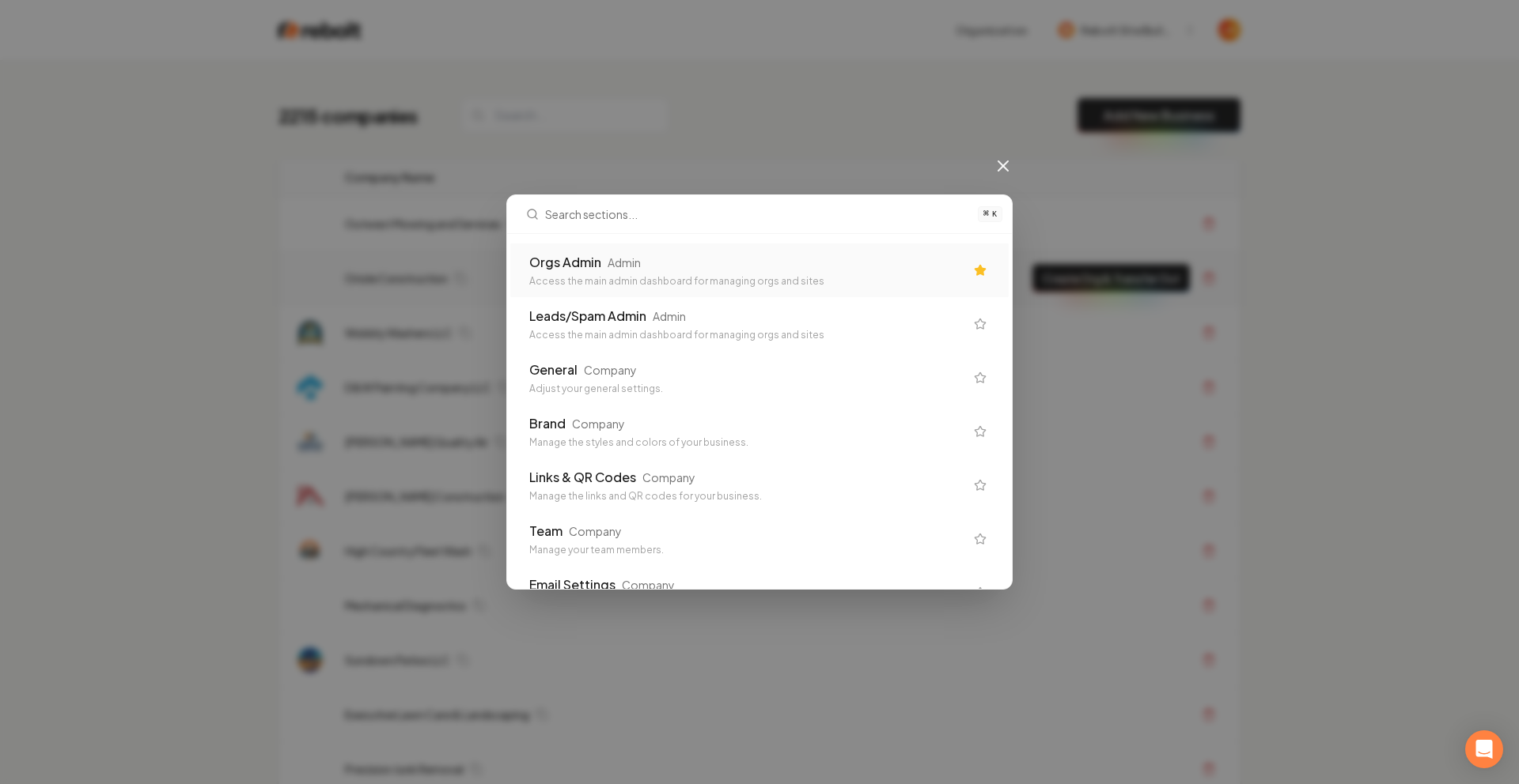
click at [619, 265] on div "Admin" at bounding box center [624, 262] width 33 height 15
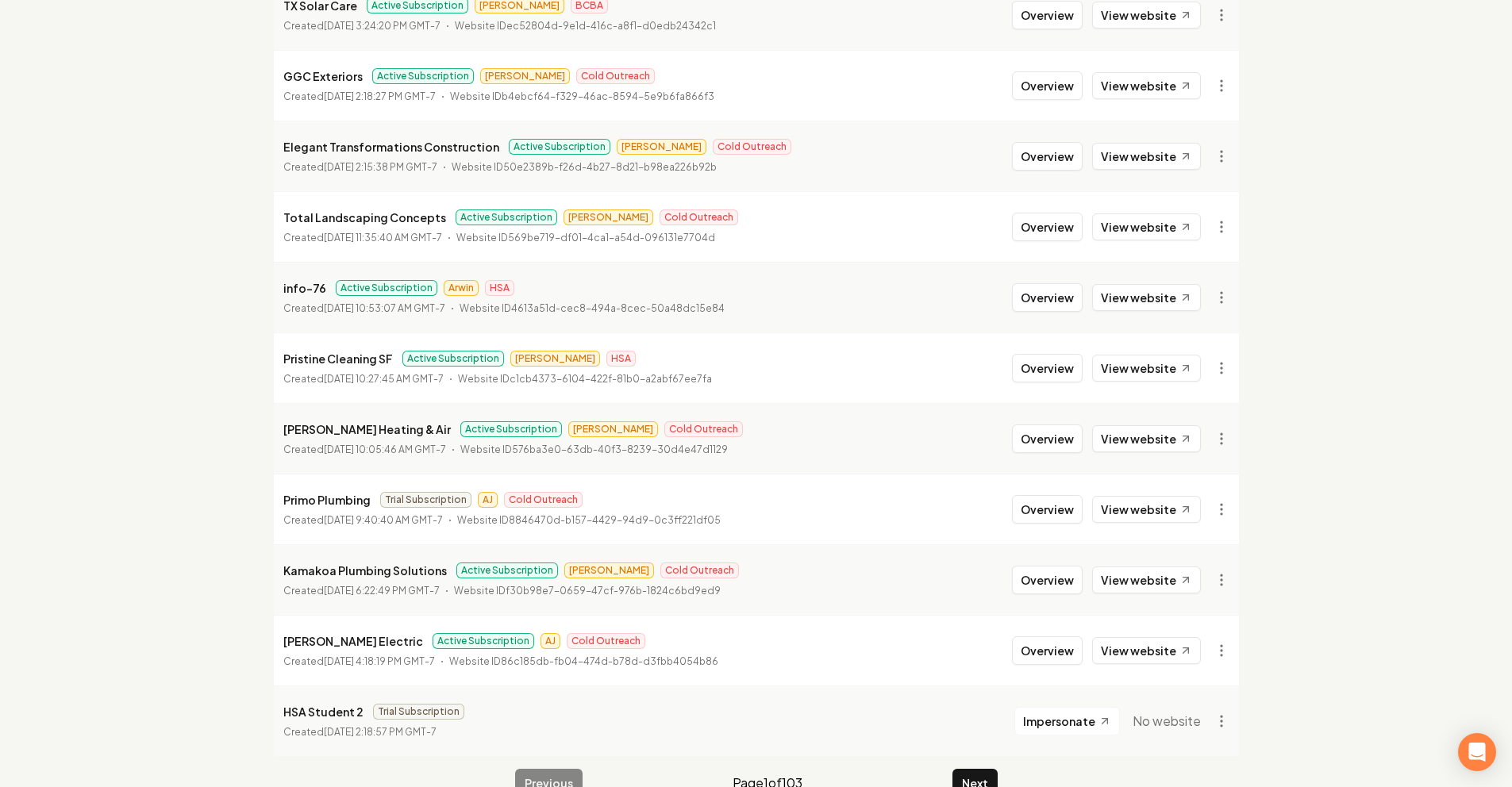
scroll to position [1617, 0]
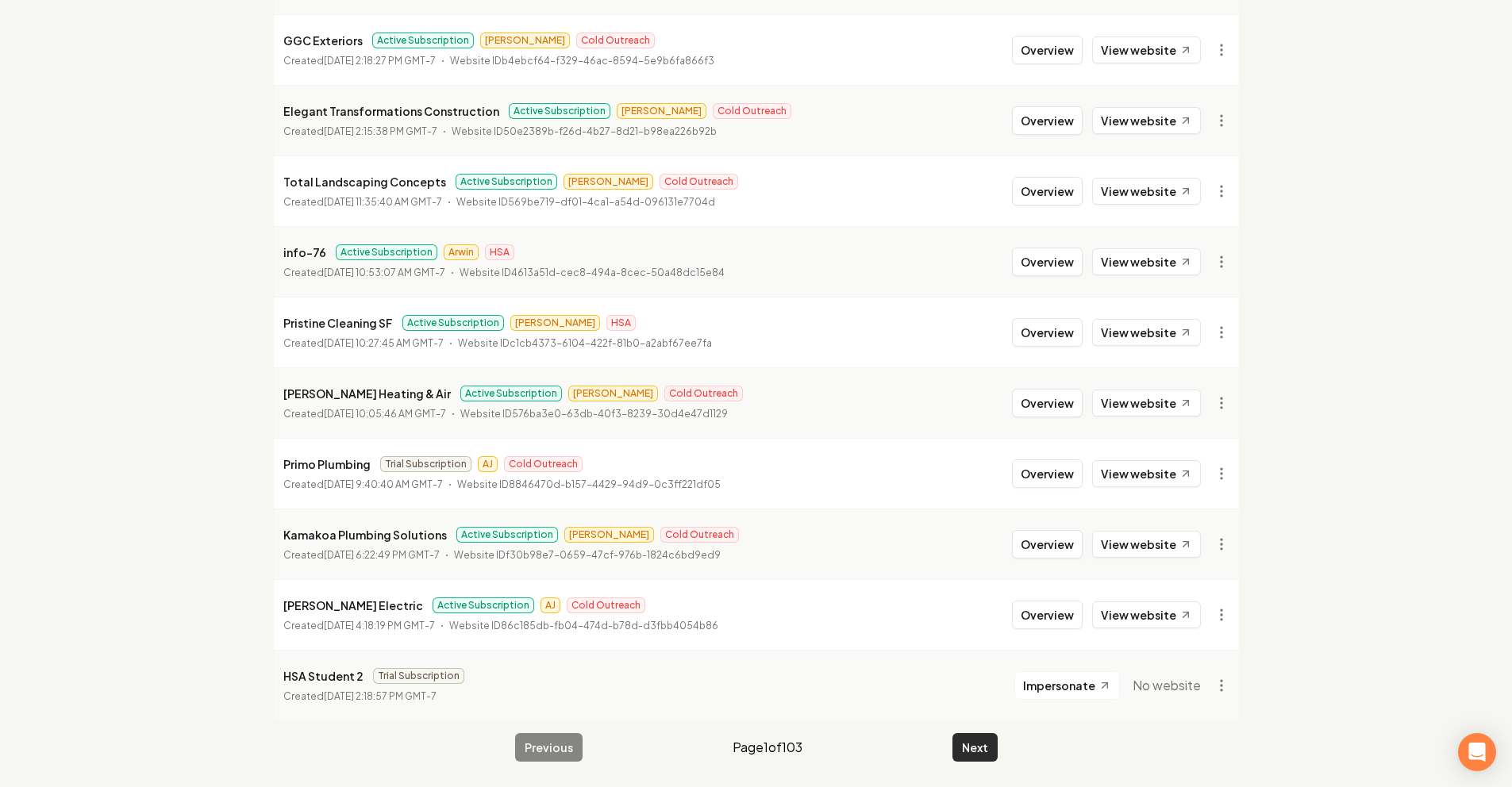
click at [975, 739] on button "Next" at bounding box center [975, 747] width 46 height 28
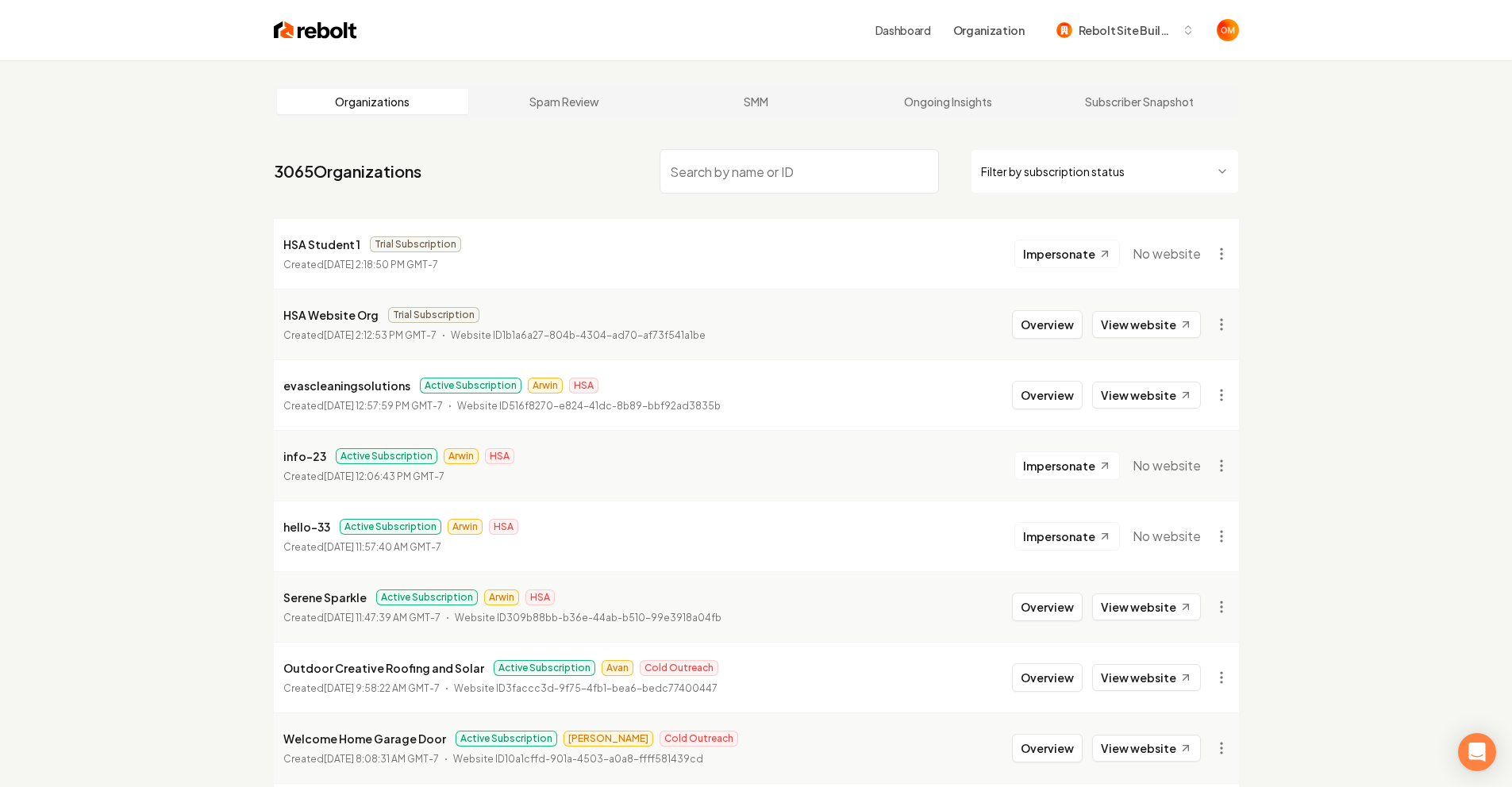
click at [806, 180] on input "search" at bounding box center [800, 172] width 279 height 45
type input "f"
type input "a"
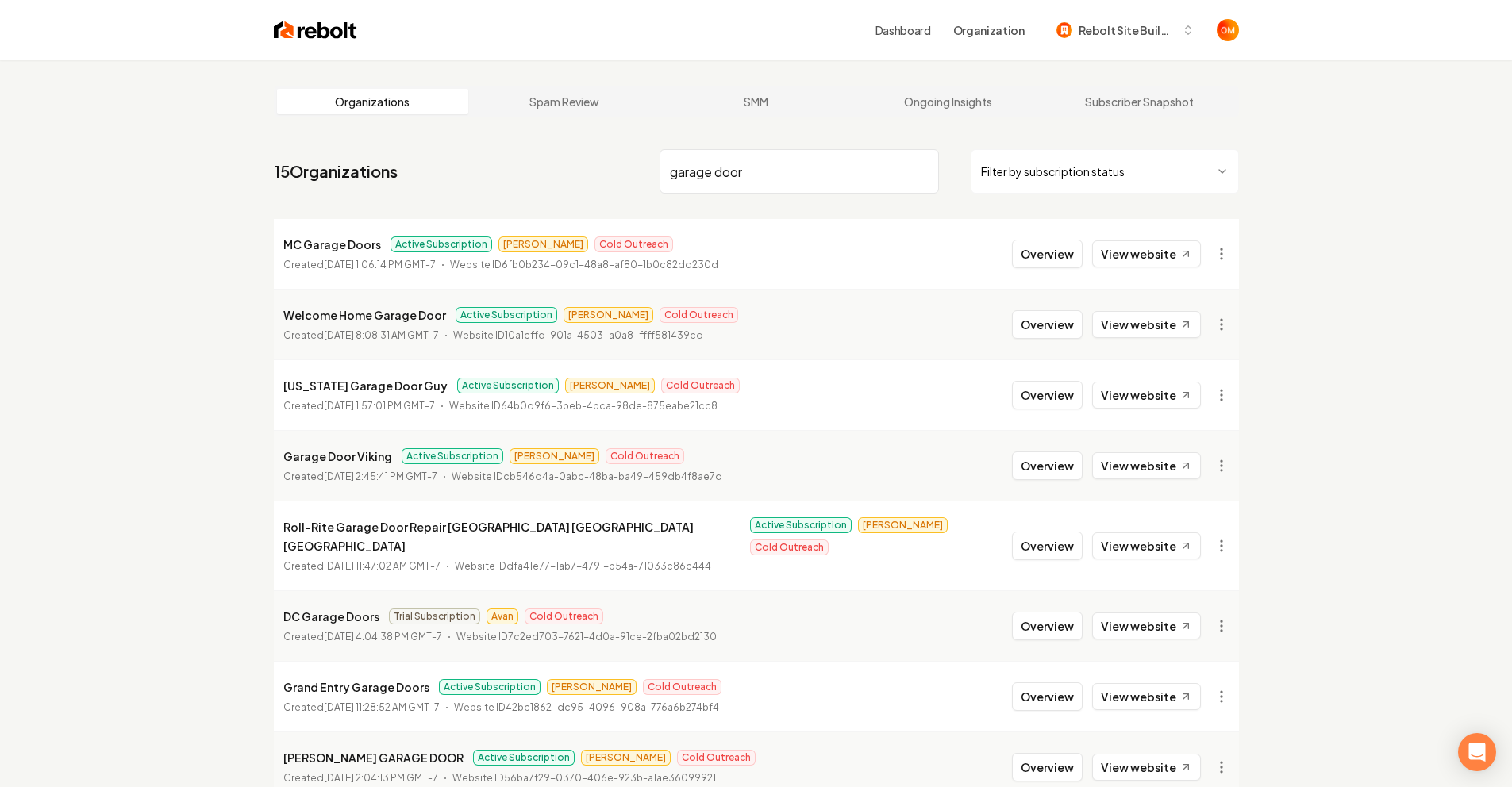
scroll to position [35, 0]
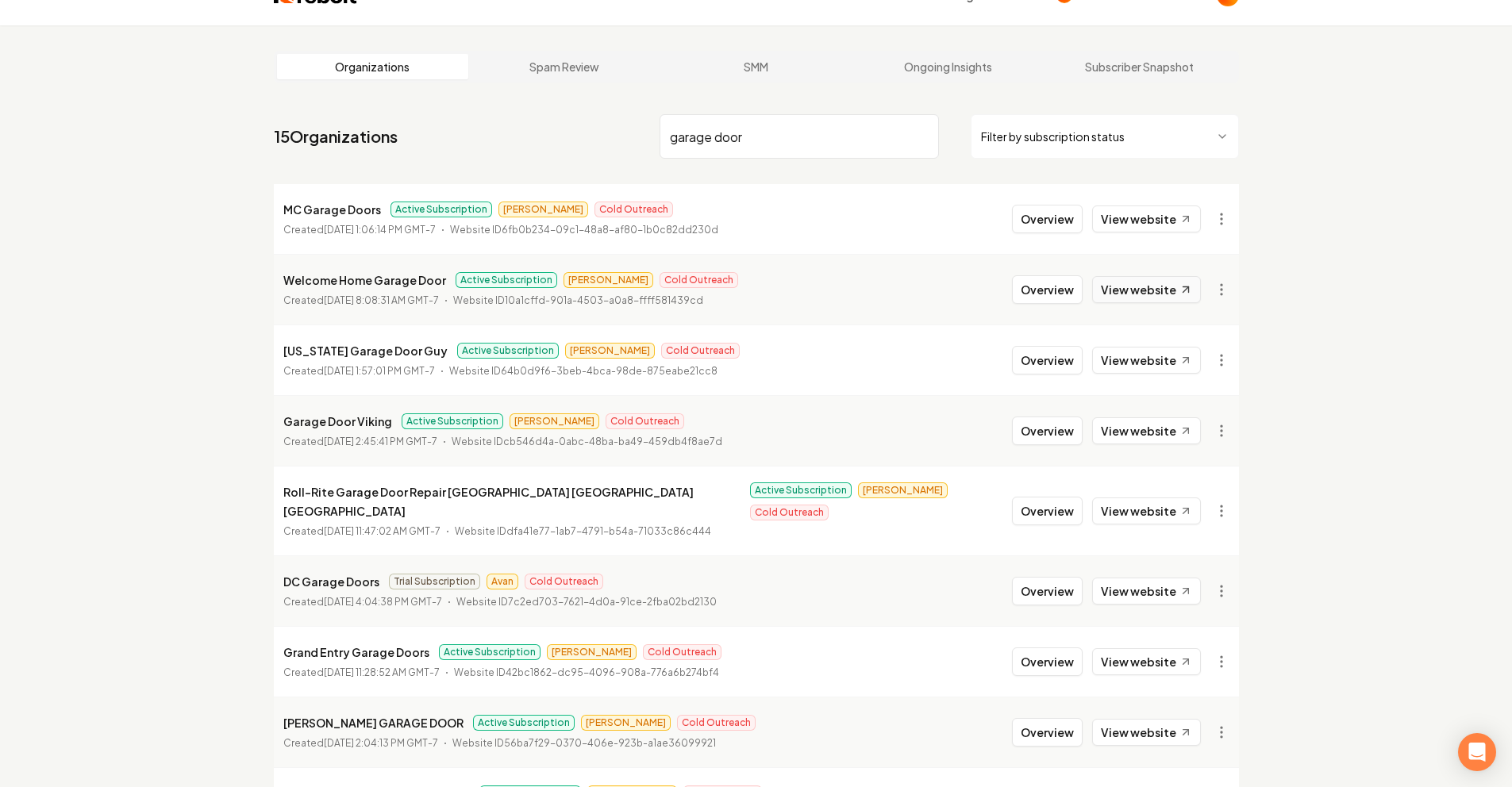
click at [1200, 299] on link "View website" at bounding box center [1147, 290] width 109 height 27
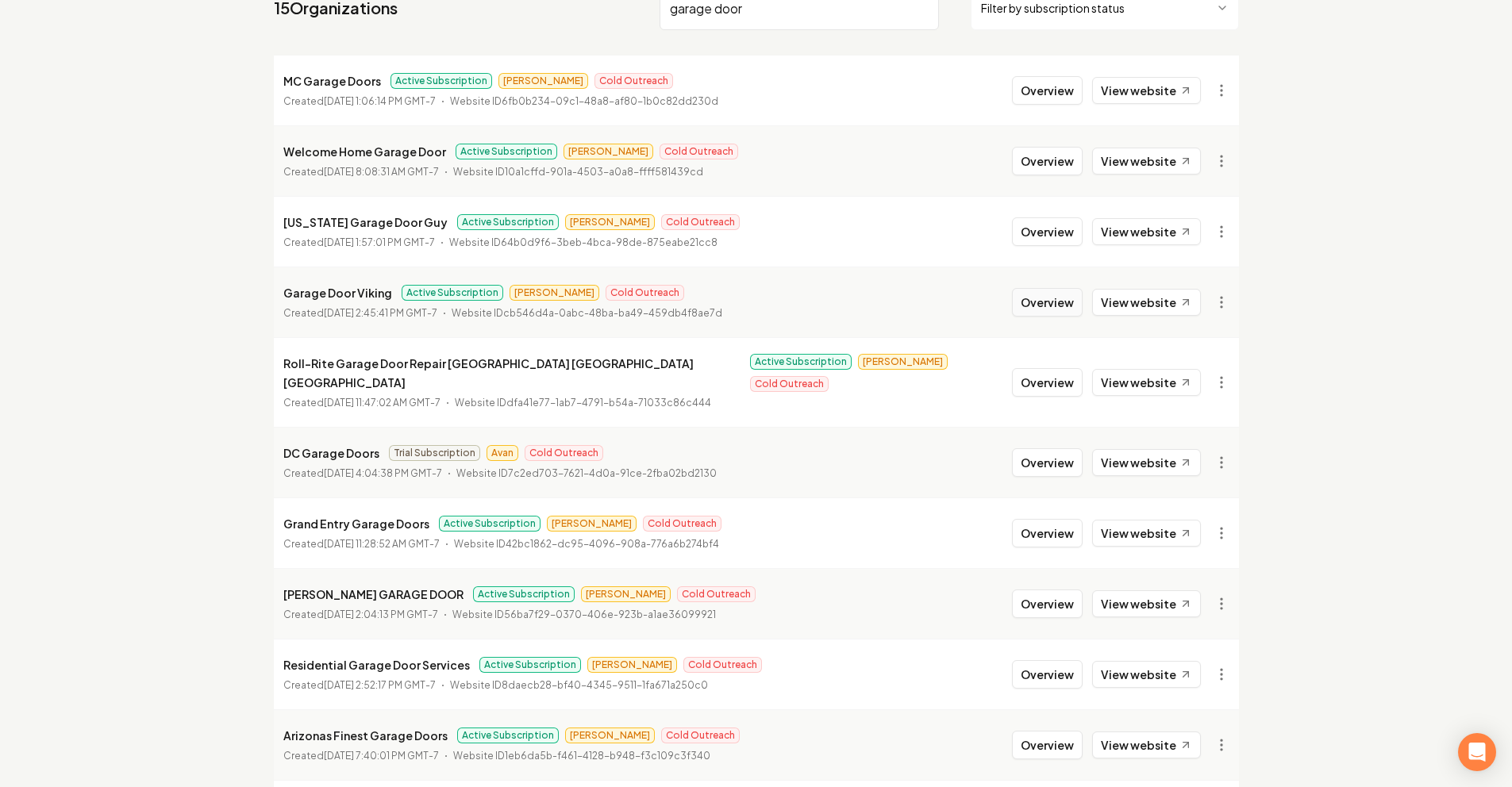
scroll to position [186, 0]
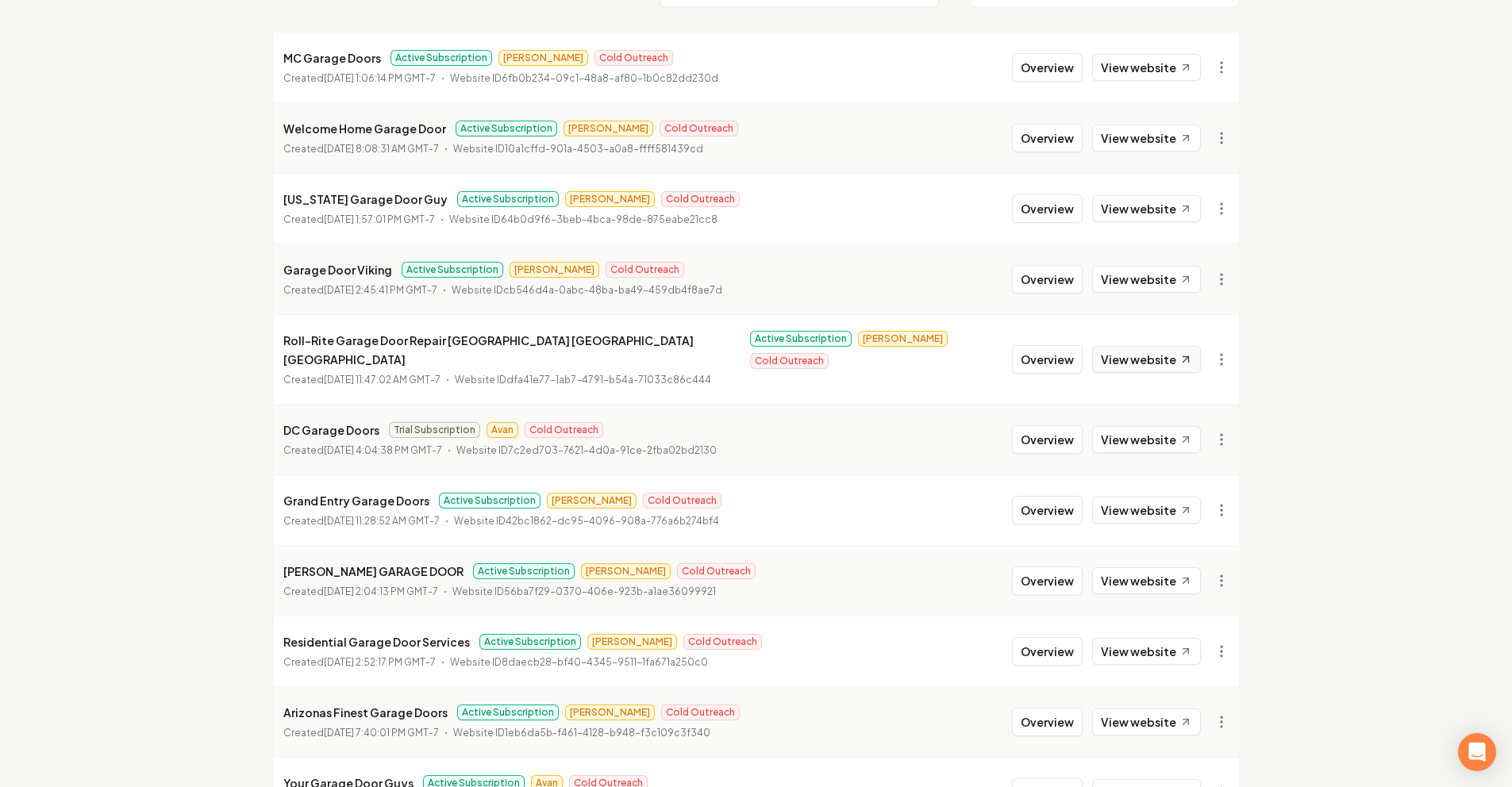
click at [1136, 346] on link "View website" at bounding box center [1147, 360] width 109 height 27
click at [1173, 500] on link "View website" at bounding box center [1147, 510] width 109 height 27
click at [1129, 568] on link "View website" at bounding box center [1147, 581] width 109 height 27
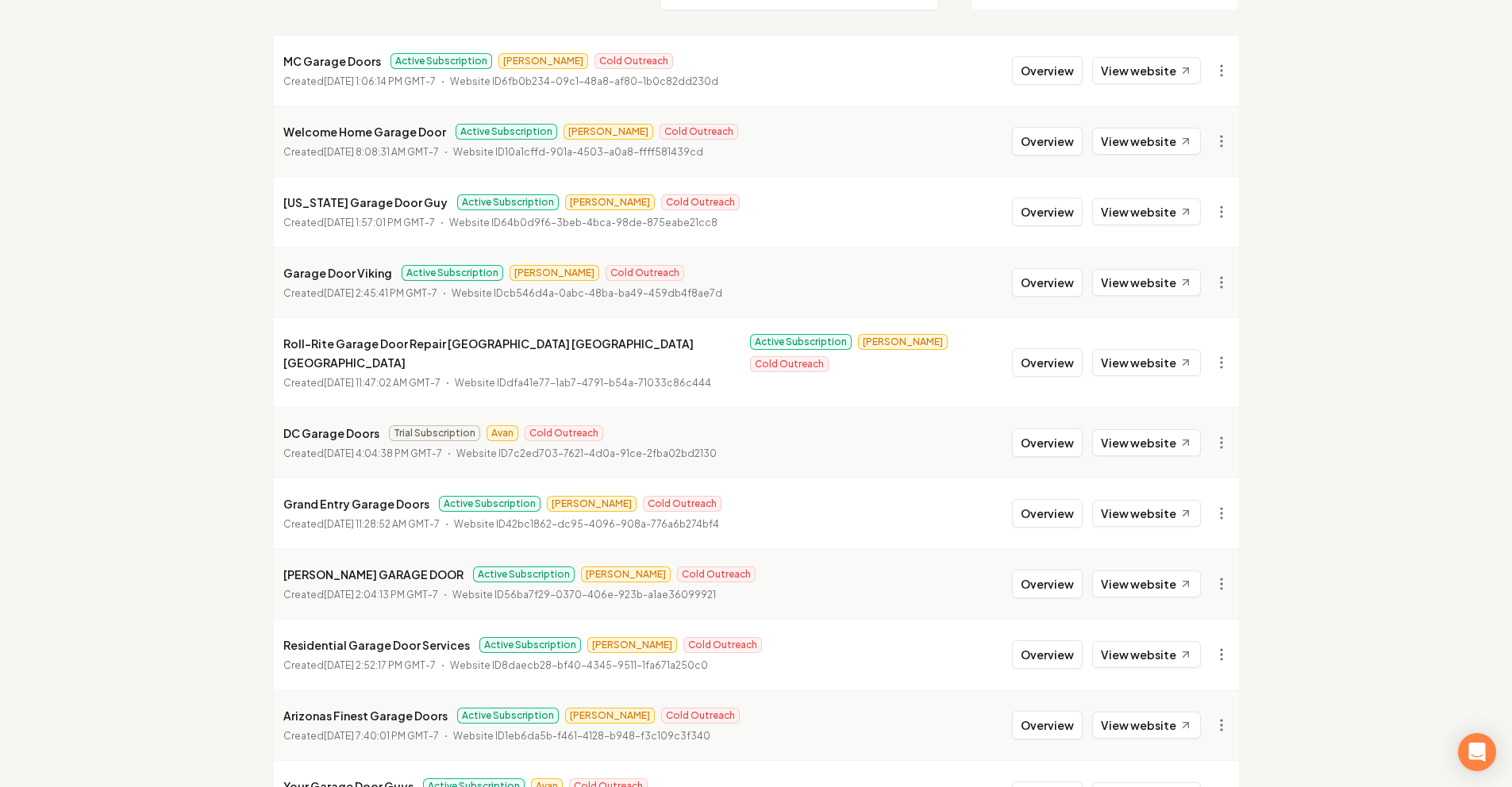
scroll to position [0, 0]
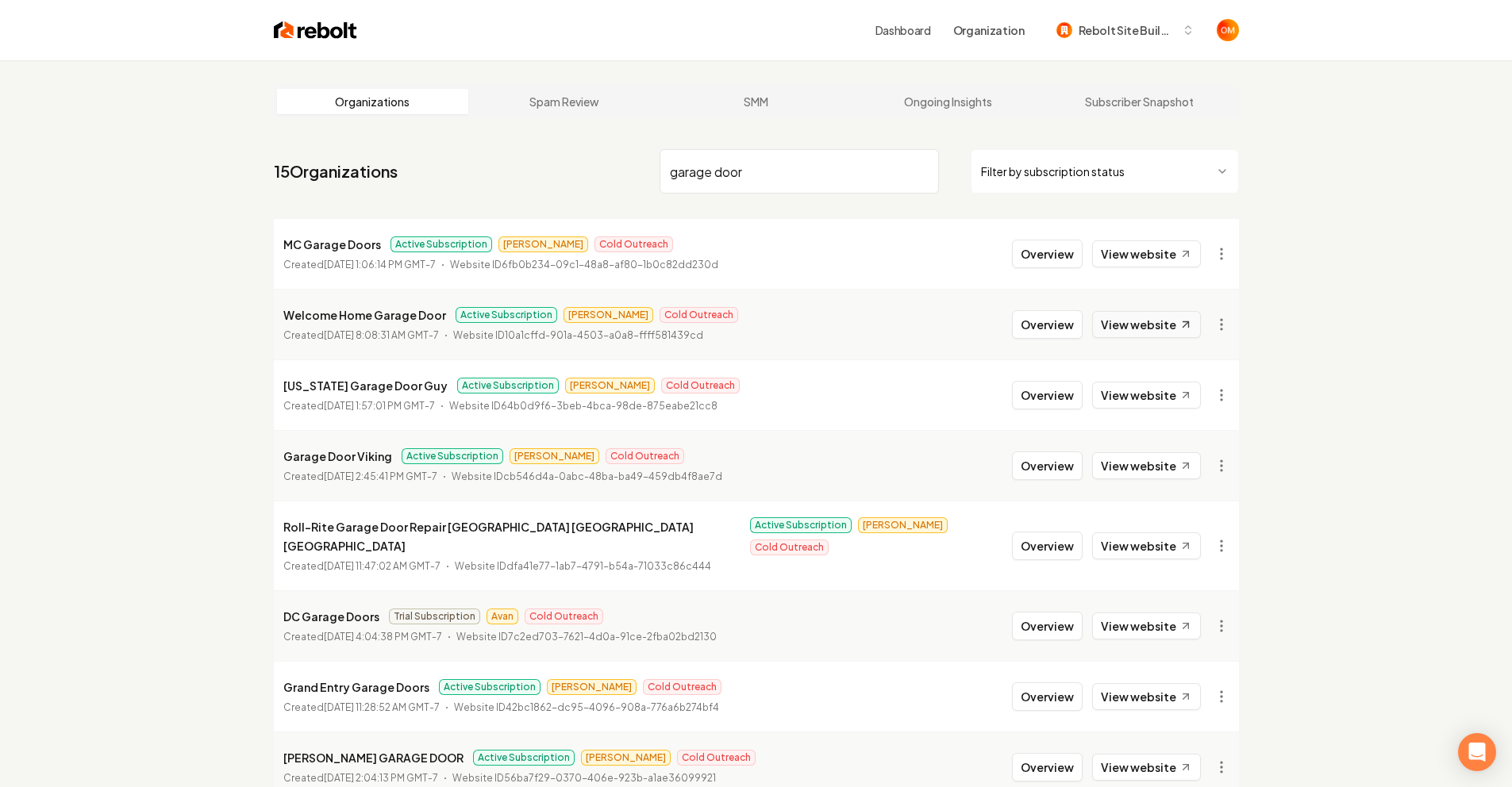
click at [1160, 317] on link "View website" at bounding box center [1147, 325] width 109 height 27
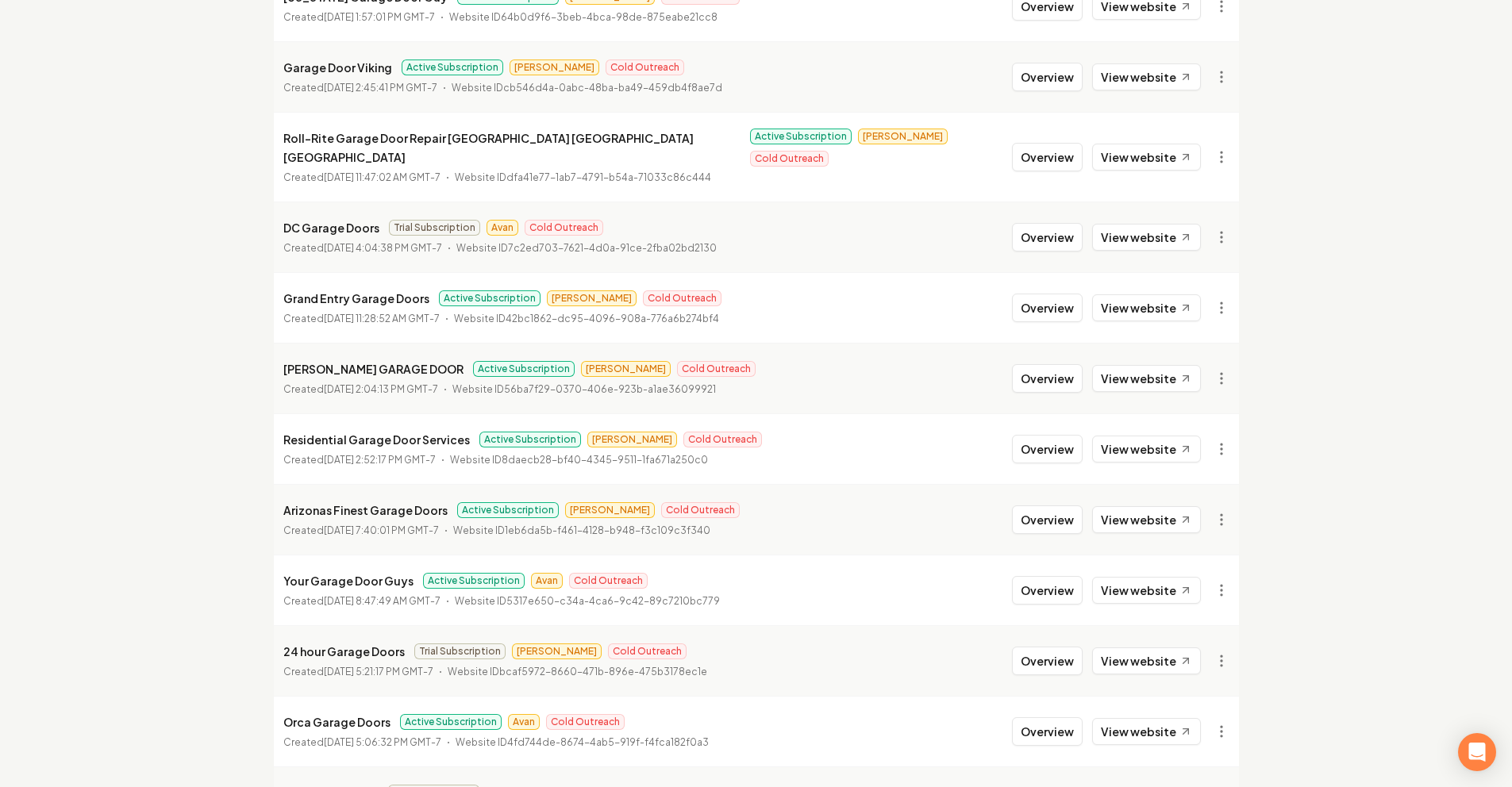
scroll to position [19, 0]
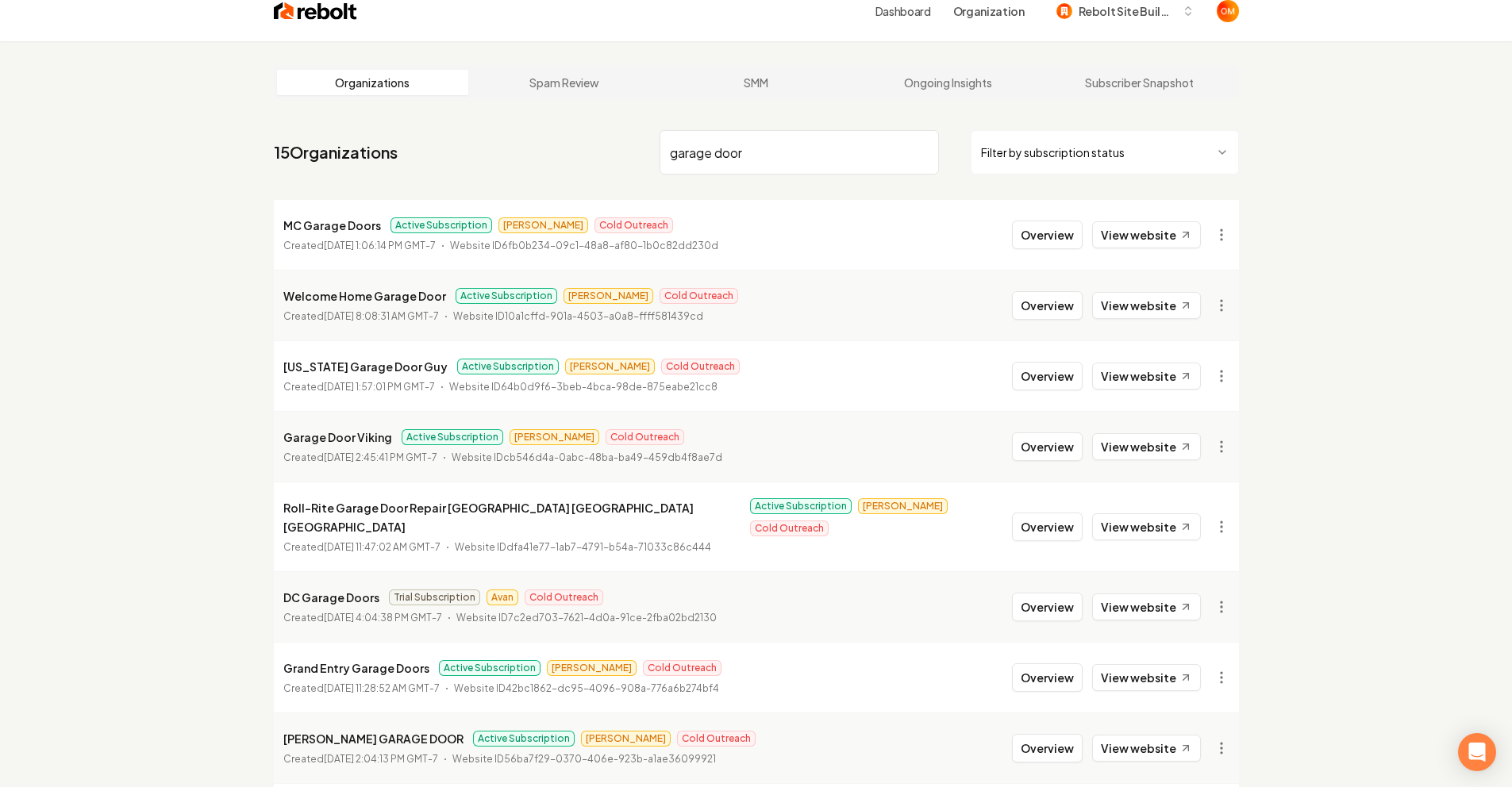
click at [761, 150] on input "garage door" at bounding box center [800, 152] width 279 height 45
type input "garage doors"
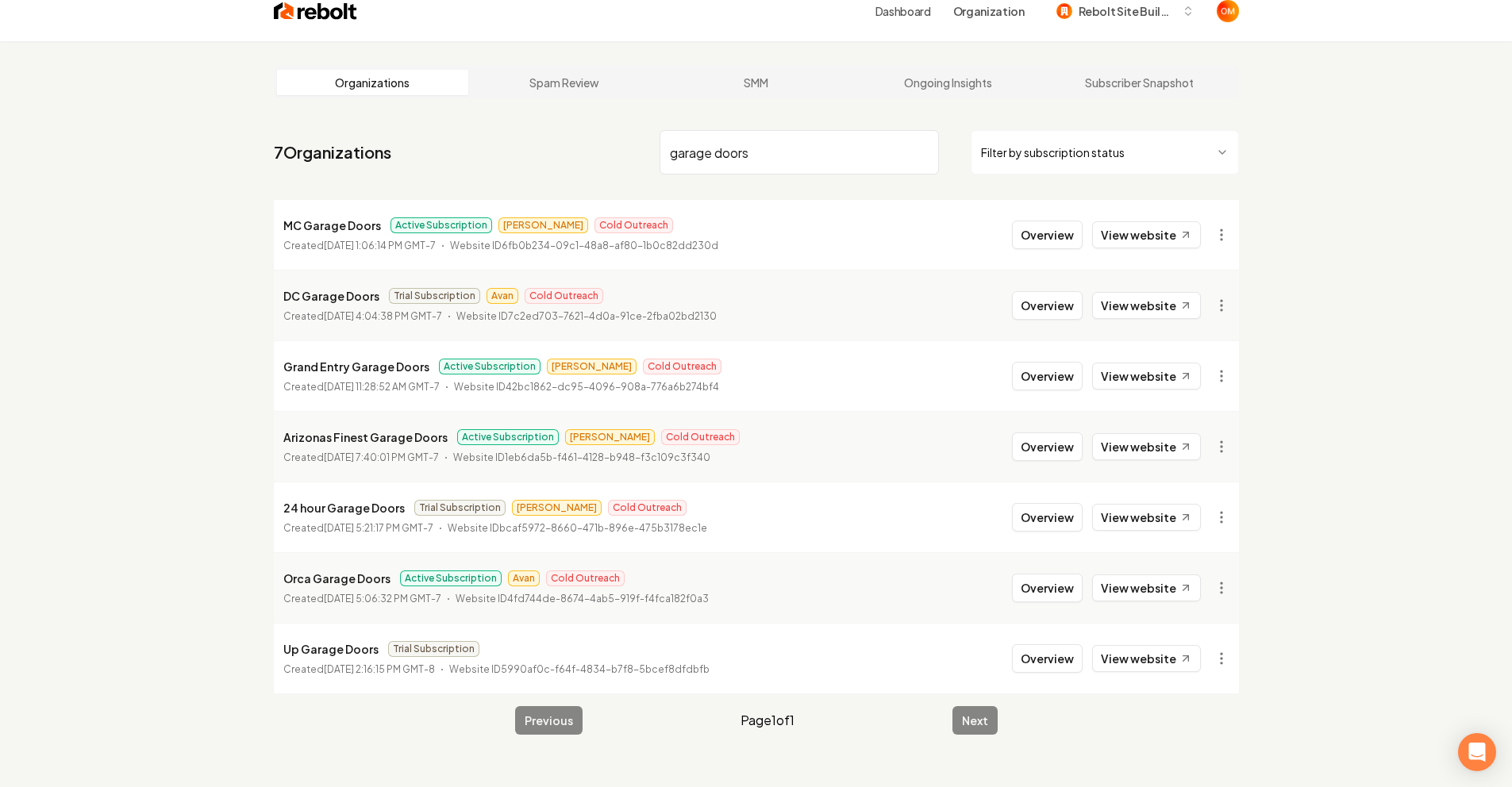
drag, startPoint x: 895, startPoint y: 146, endPoint x: 475, endPoint y: 160, distance: 420.2
click at [465, 159] on nav "7 Organizations garage doors Filter by subscription status" at bounding box center [756, 159] width 966 height 70
drag, startPoint x: 912, startPoint y: 153, endPoint x: 922, endPoint y: 154, distance: 10.0
click at [913, 153] on input "garage doors" at bounding box center [800, 152] width 279 height 45
click at [922, 154] on input "garage doors" at bounding box center [800, 152] width 279 height 45
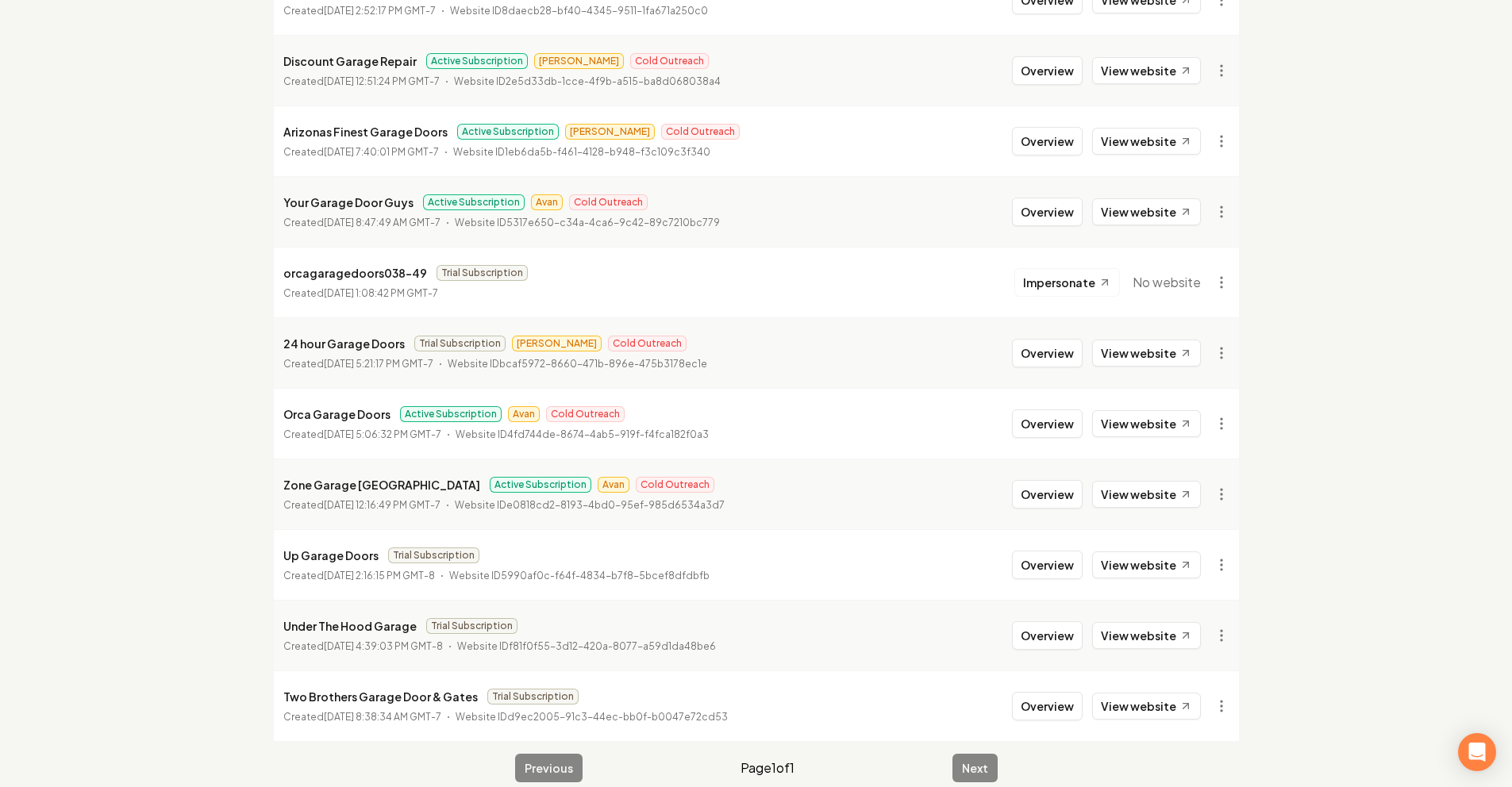
scroll to position [839, 0]
type input "garage"
click at [977, 733] on main "Organizations Spam Review SMM Ongoing Insights Subscriber Snapshot 19 Organizat…" at bounding box center [756, 14] width 1016 height 1586
click at [542, 752] on div "Previous Page 1 of 1 Next" at bounding box center [756, 766] width 482 height 28
click at [1129, 409] on link "View website" at bounding box center [1147, 422] width 109 height 27
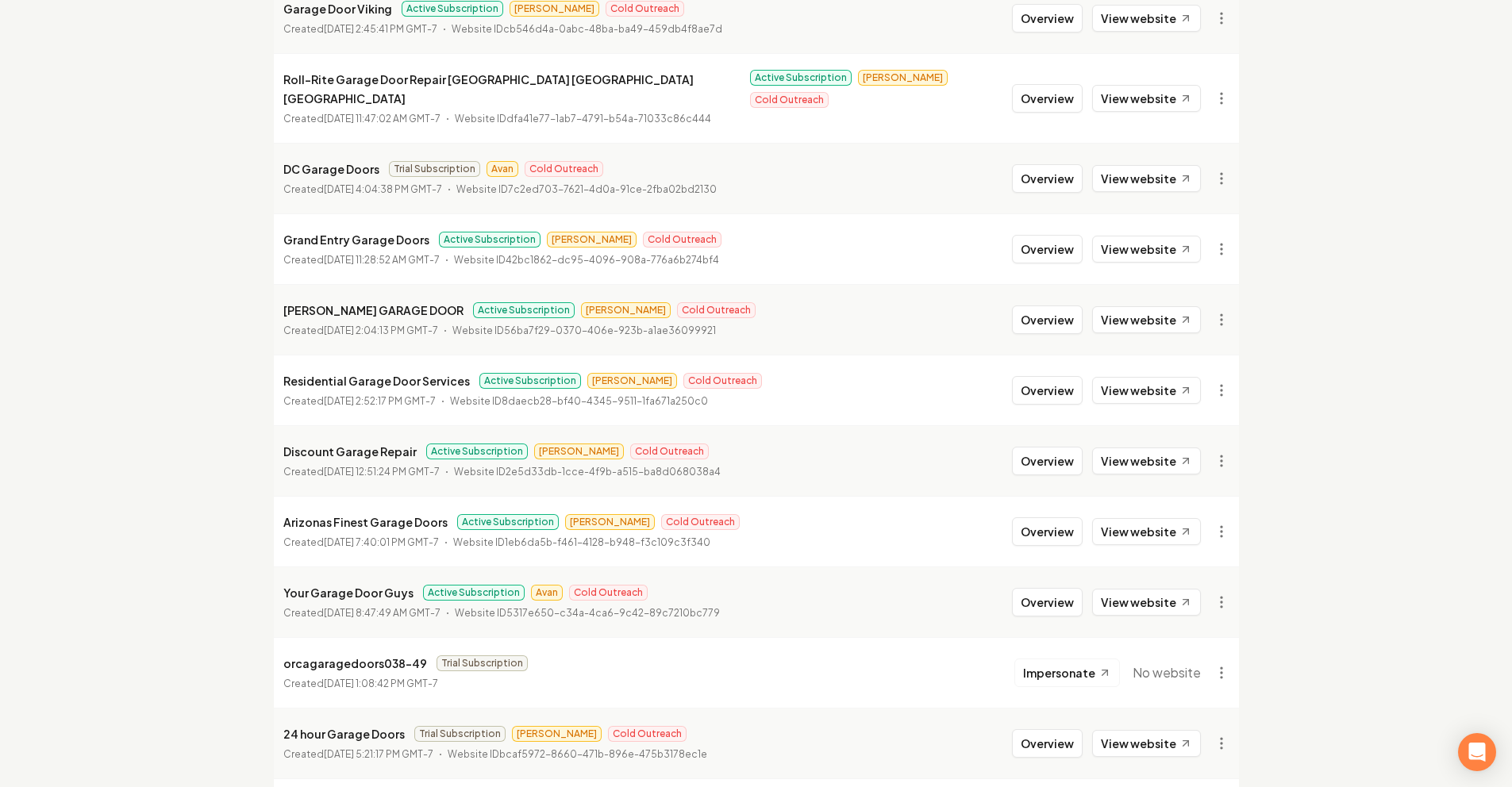
scroll to position [0, 0]
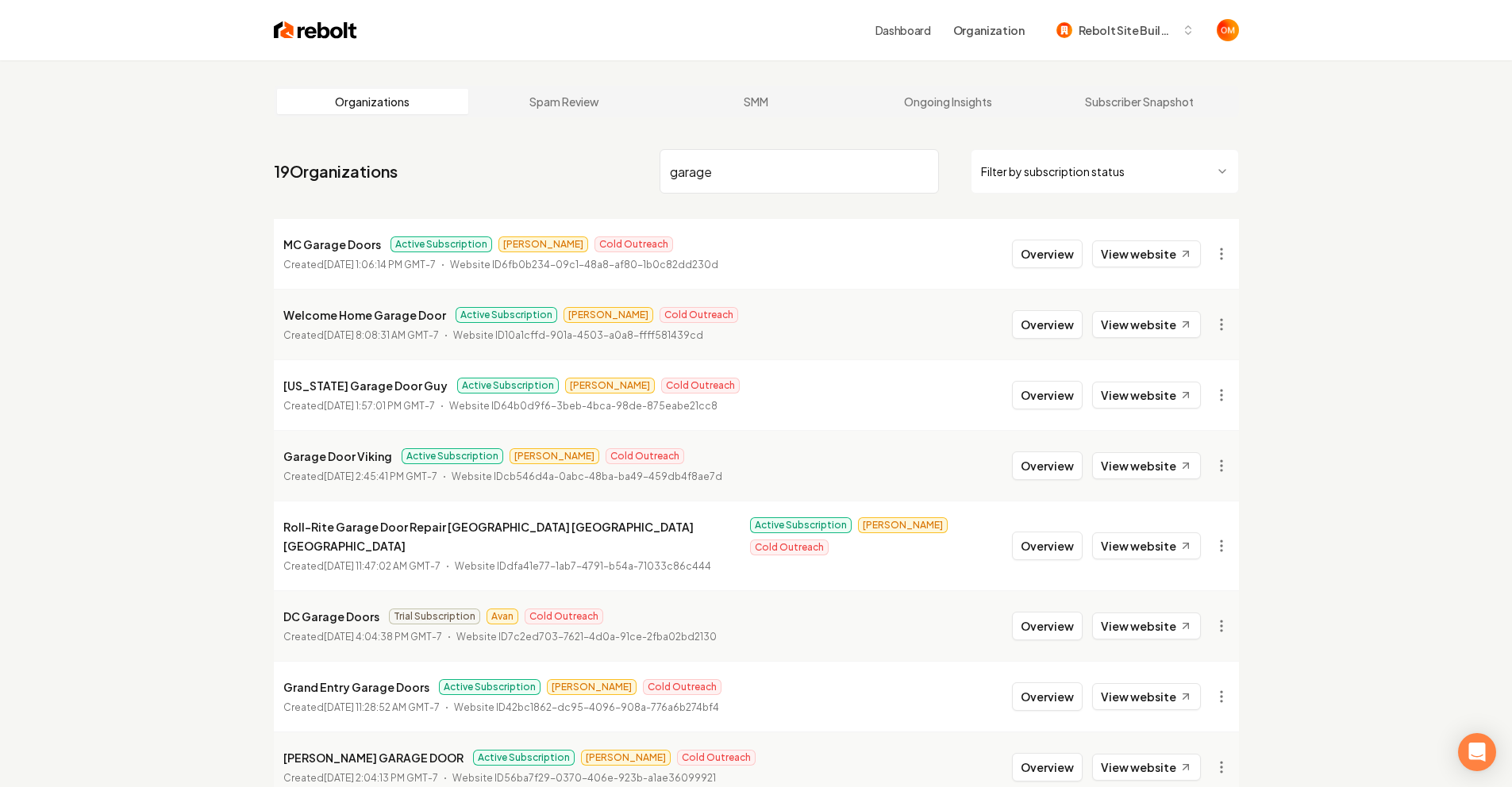
click at [918, 172] on input "garage" at bounding box center [800, 172] width 279 height 45
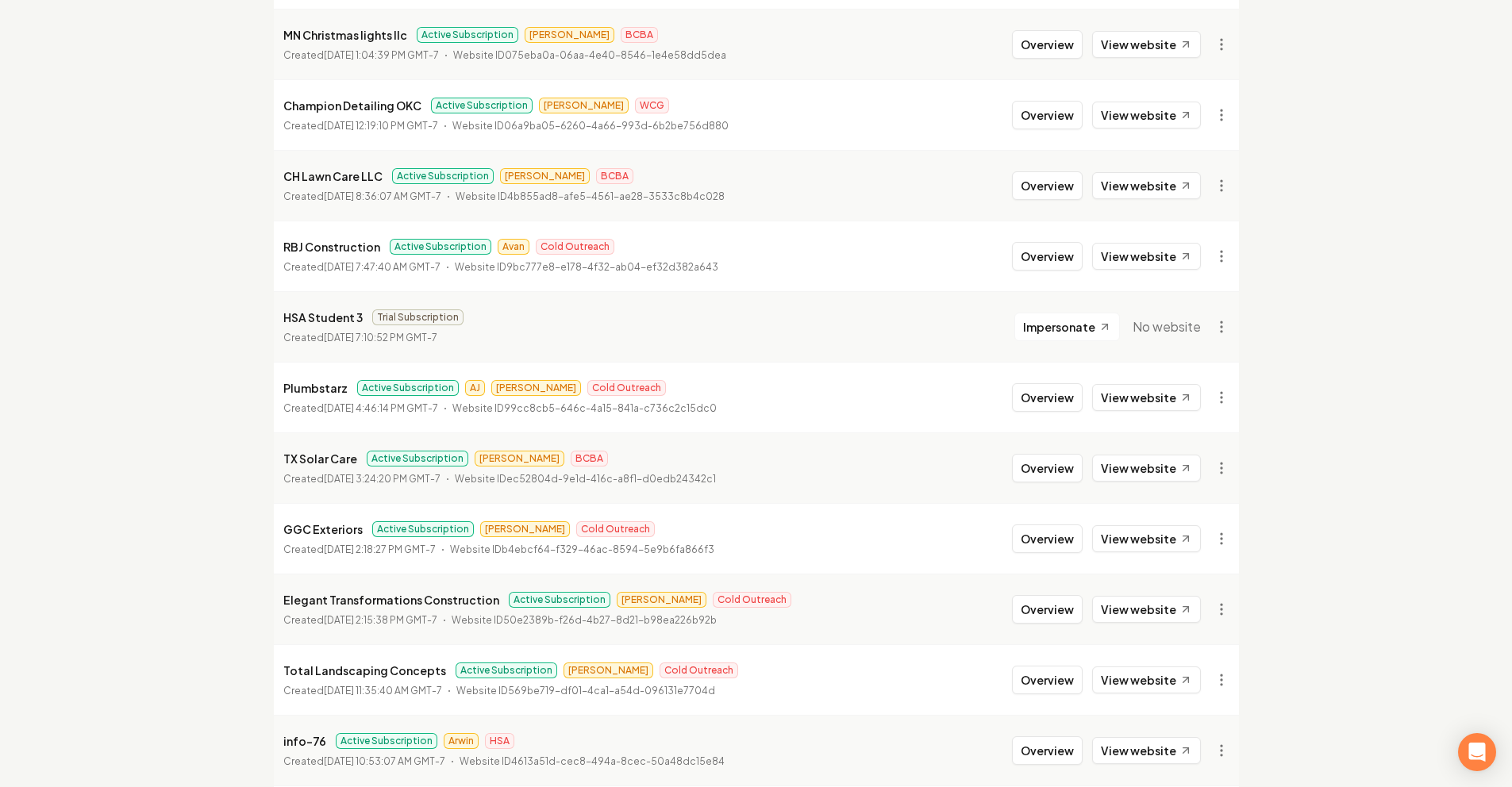
scroll to position [1617, 0]
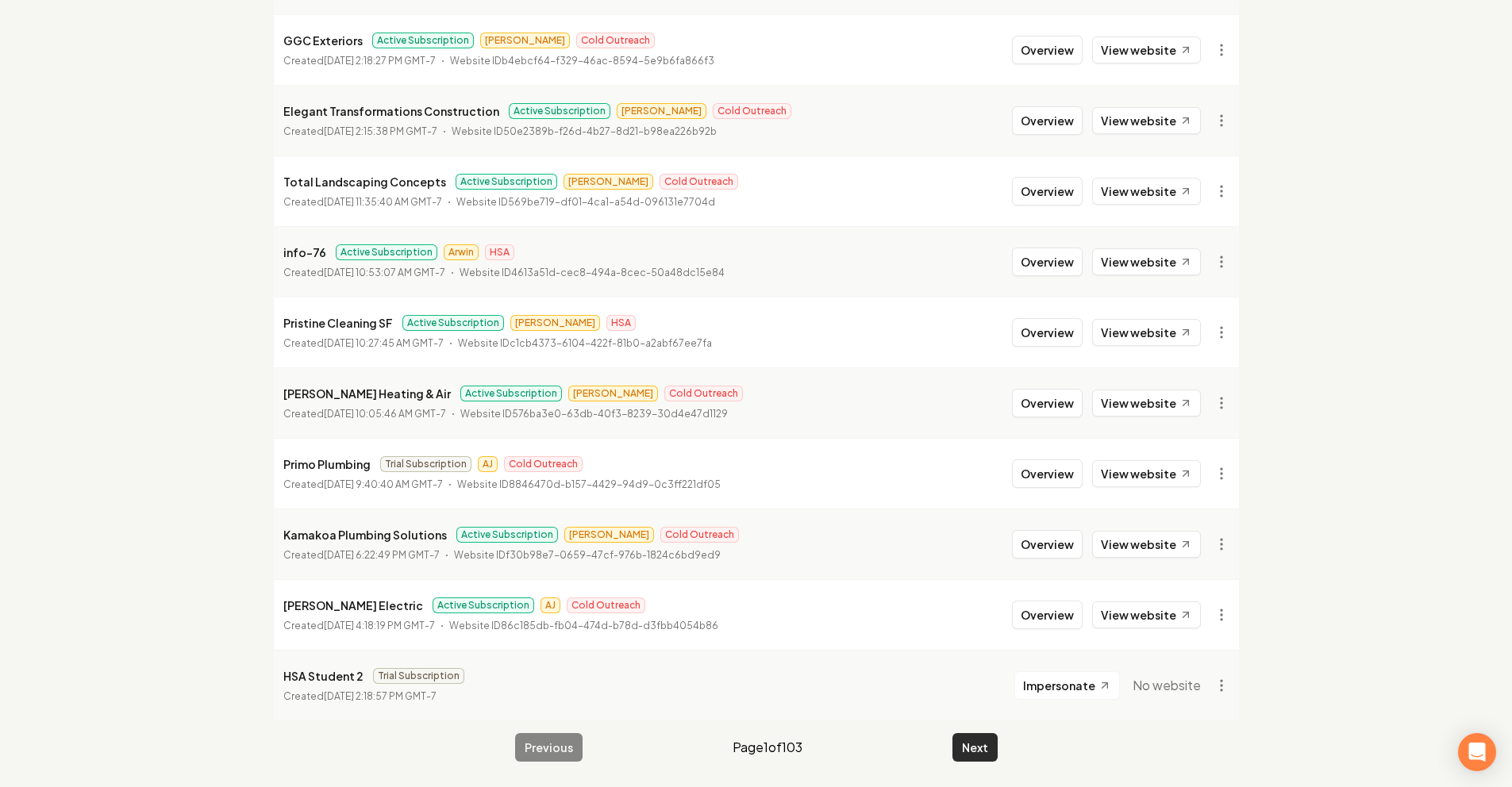
click at [970, 752] on button "Next" at bounding box center [975, 747] width 46 height 28
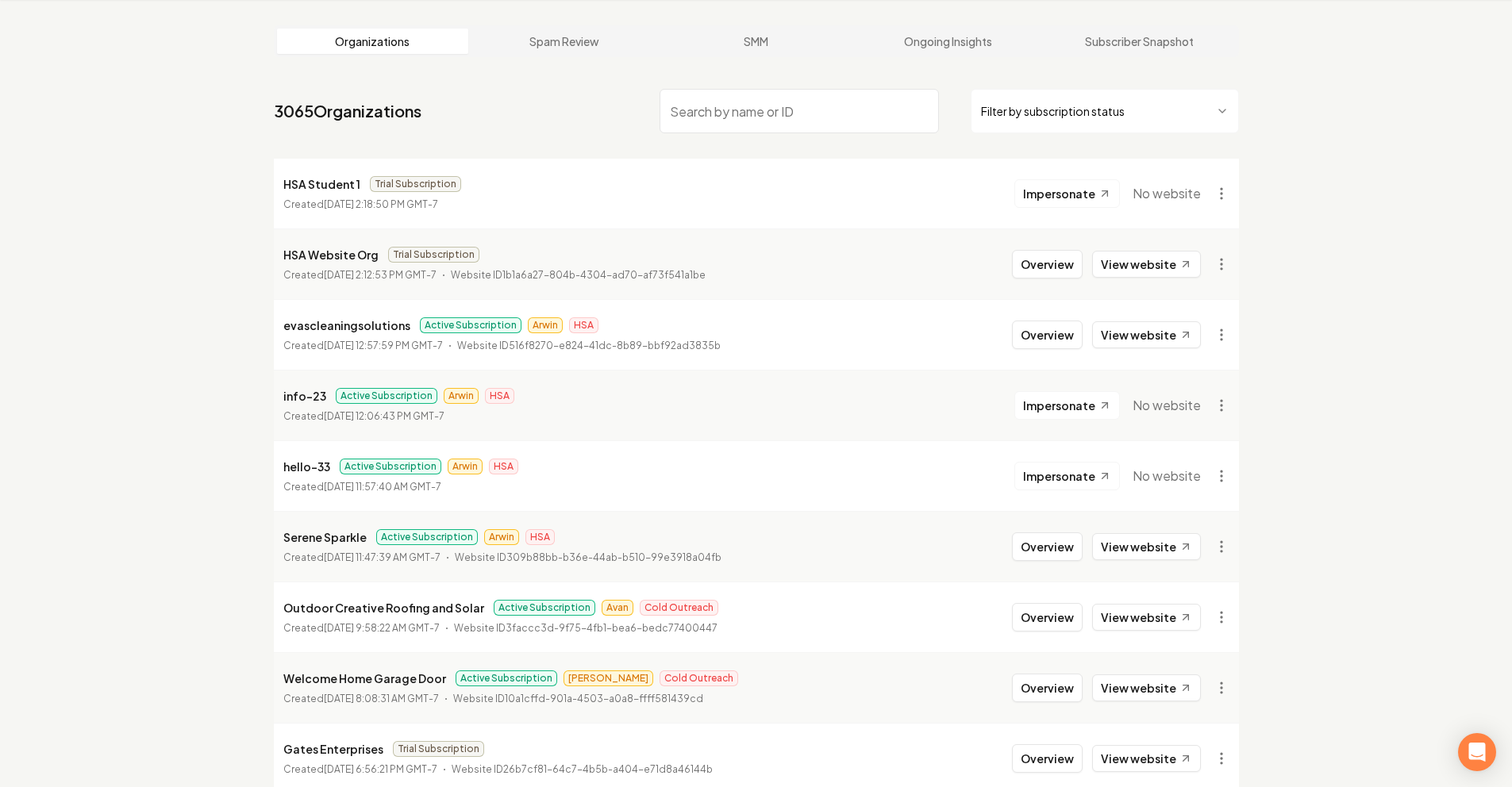
scroll to position [1617, 0]
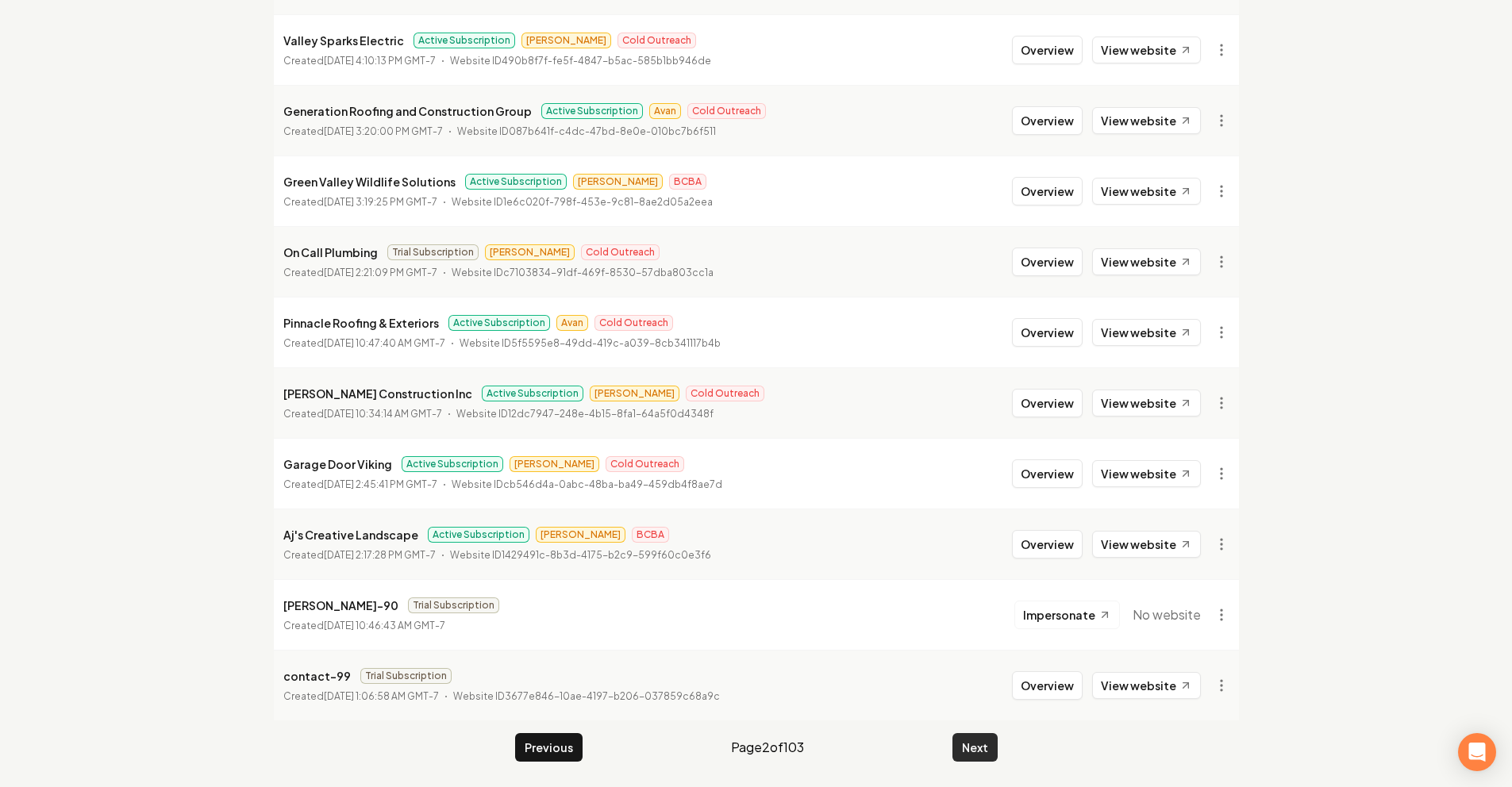
click at [970, 743] on button "Next" at bounding box center [975, 747] width 46 height 28
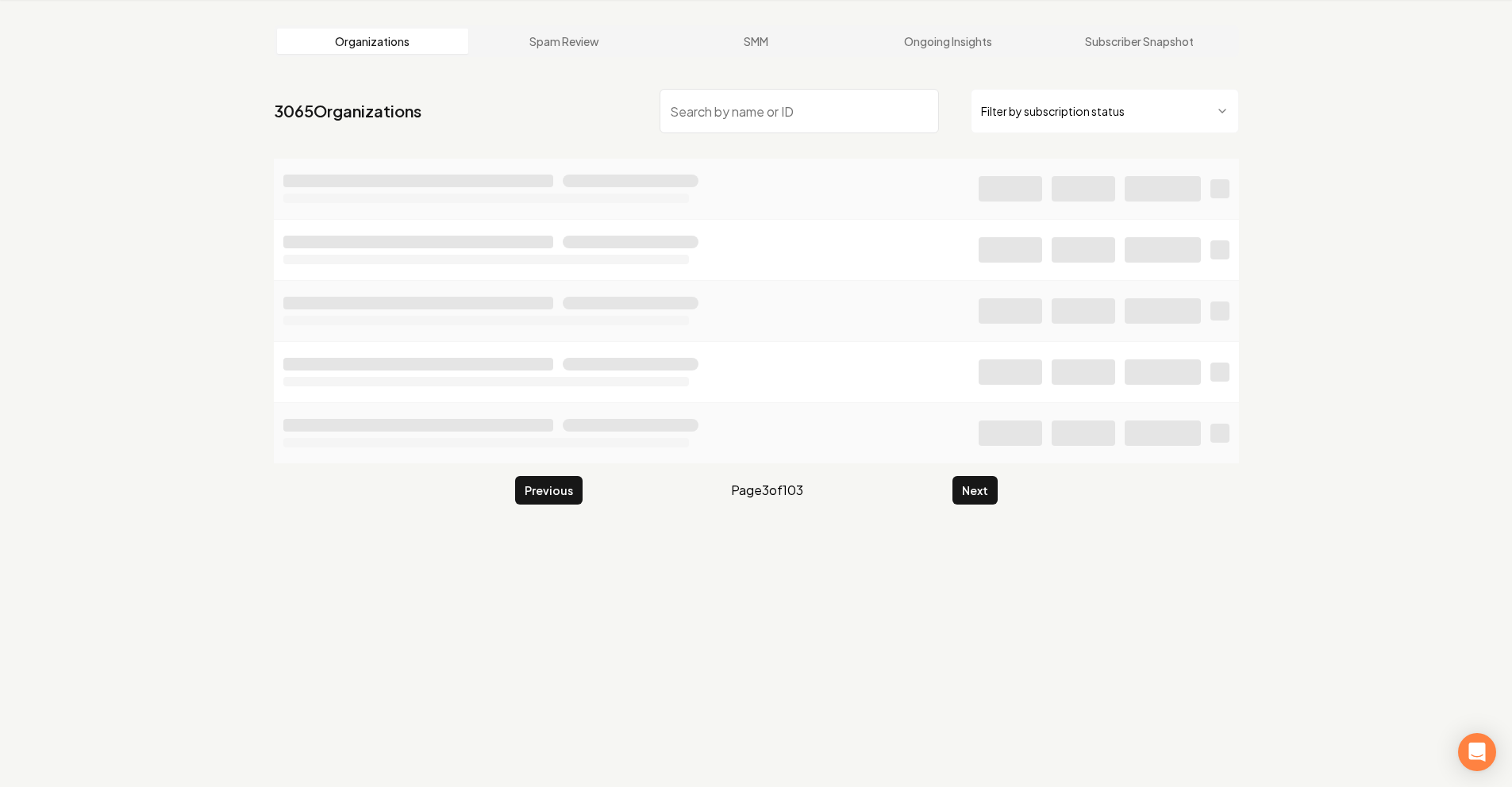
scroll to position [1617, 0]
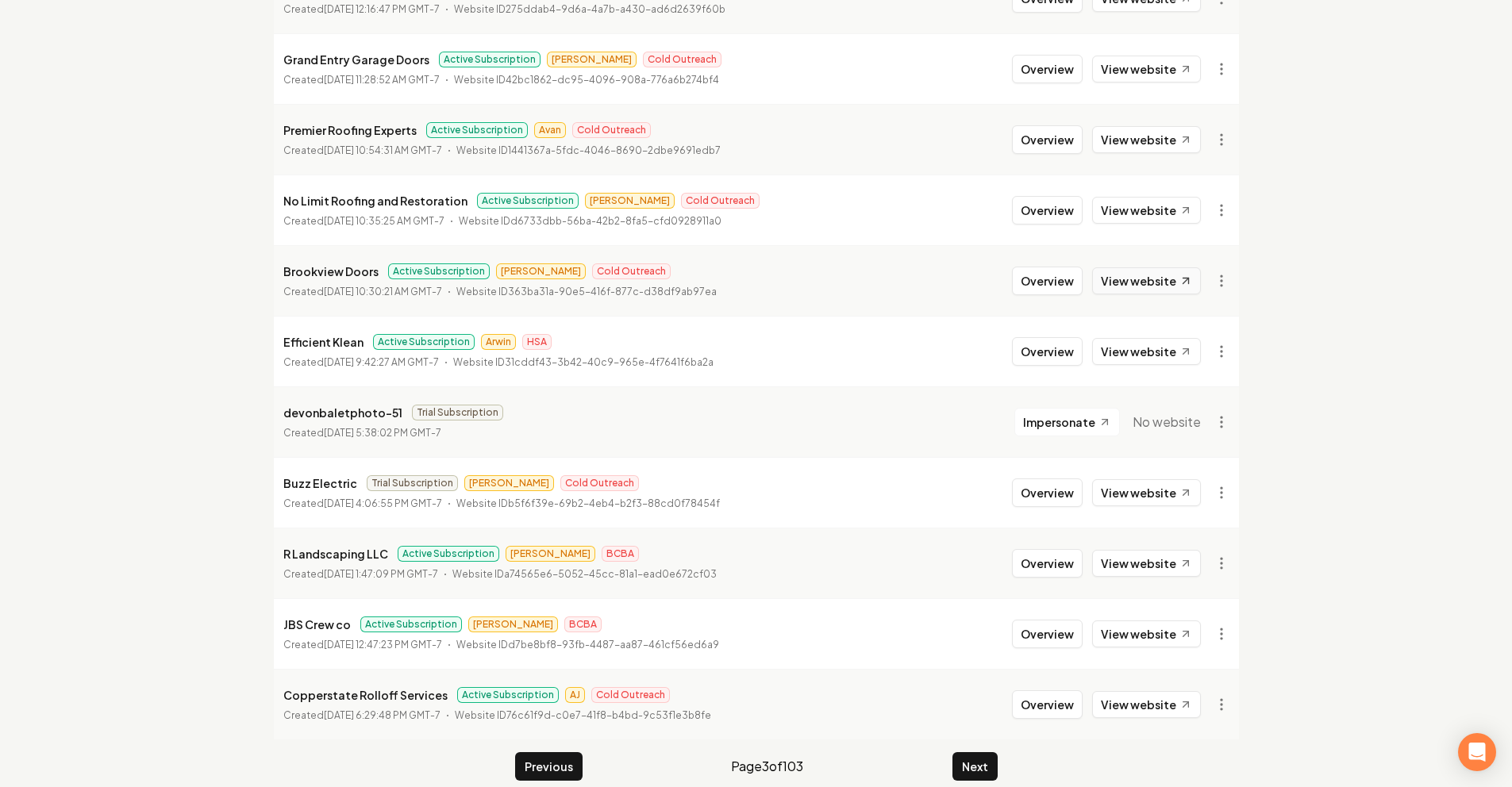
click at [1157, 268] on link "View website" at bounding box center [1147, 281] width 109 height 27
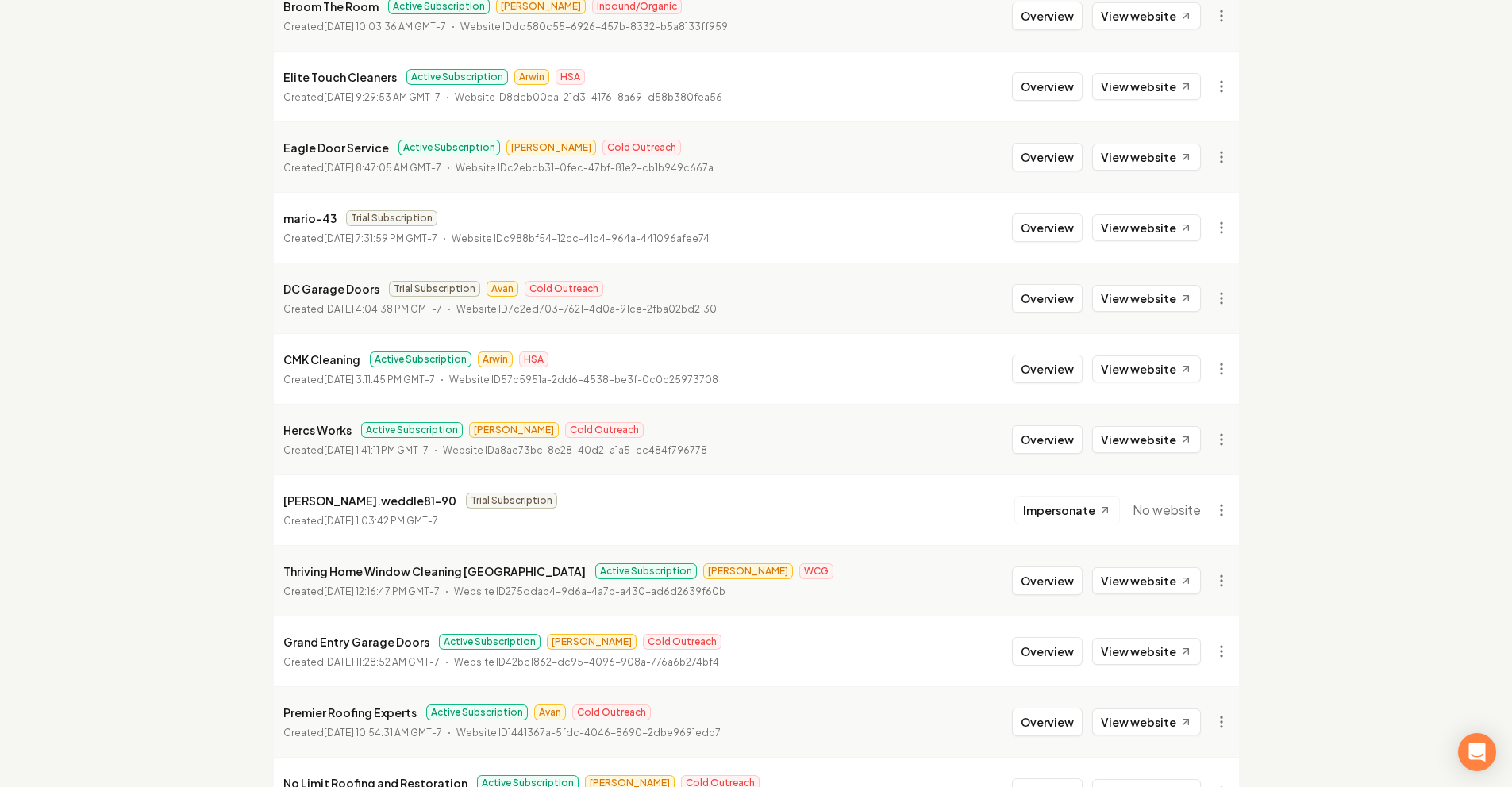
scroll to position [1009, 0]
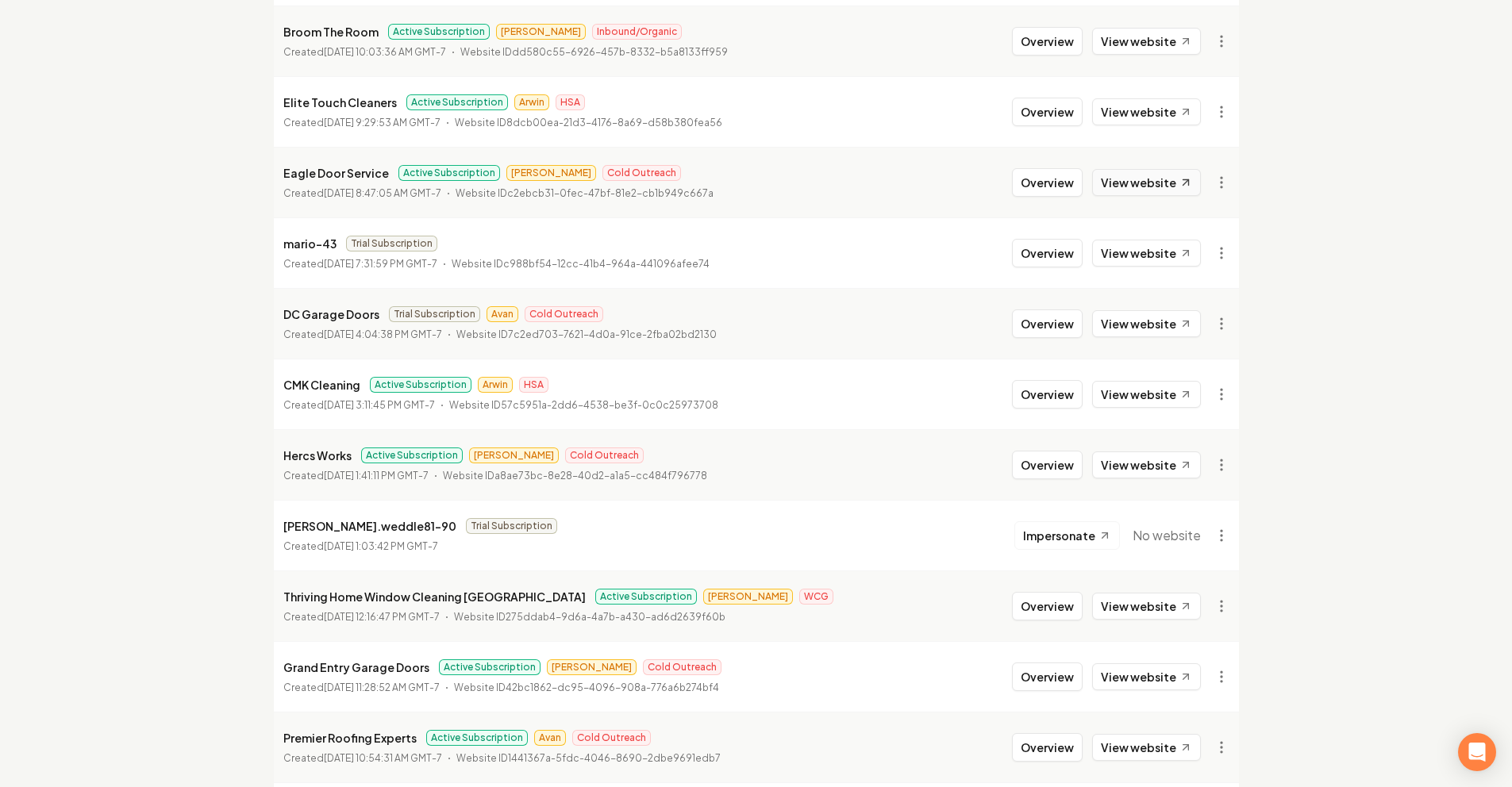
click at [1158, 172] on link "View website" at bounding box center [1147, 182] width 109 height 27
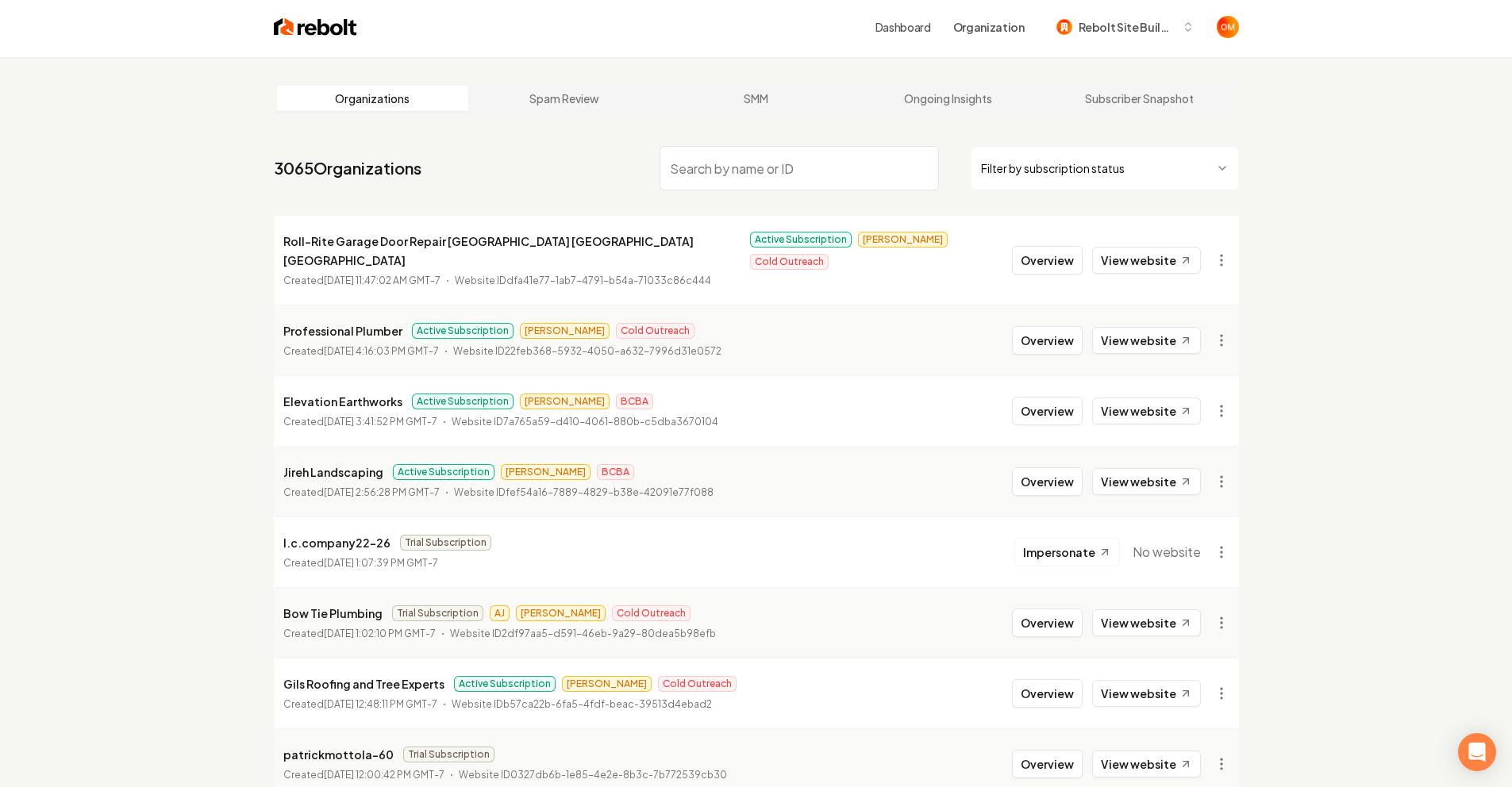
scroll to position [0, 0]
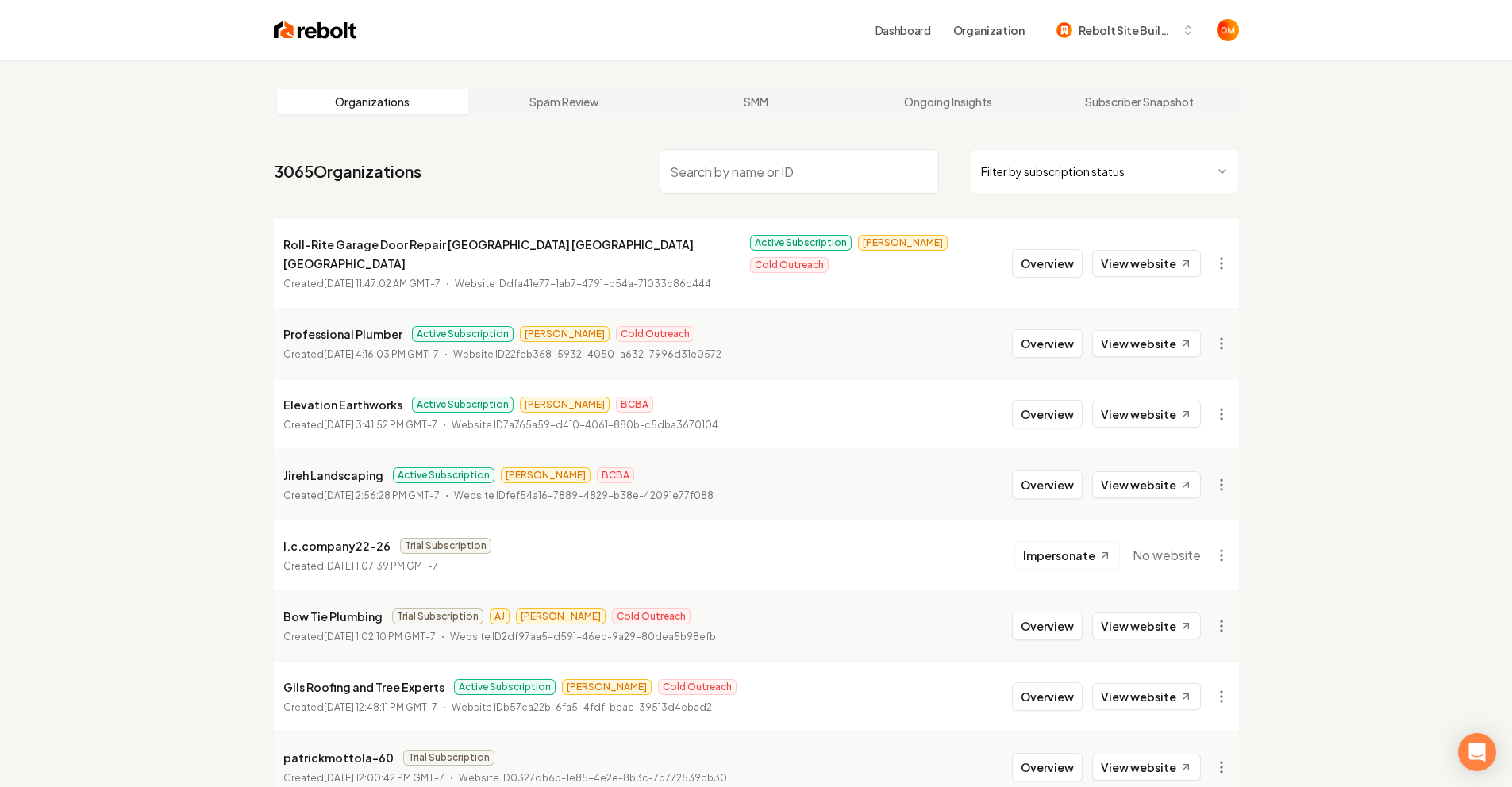
click at [872, 172] on input "search" at bounding box center [800, 172] width 279 height 45
type input "o"
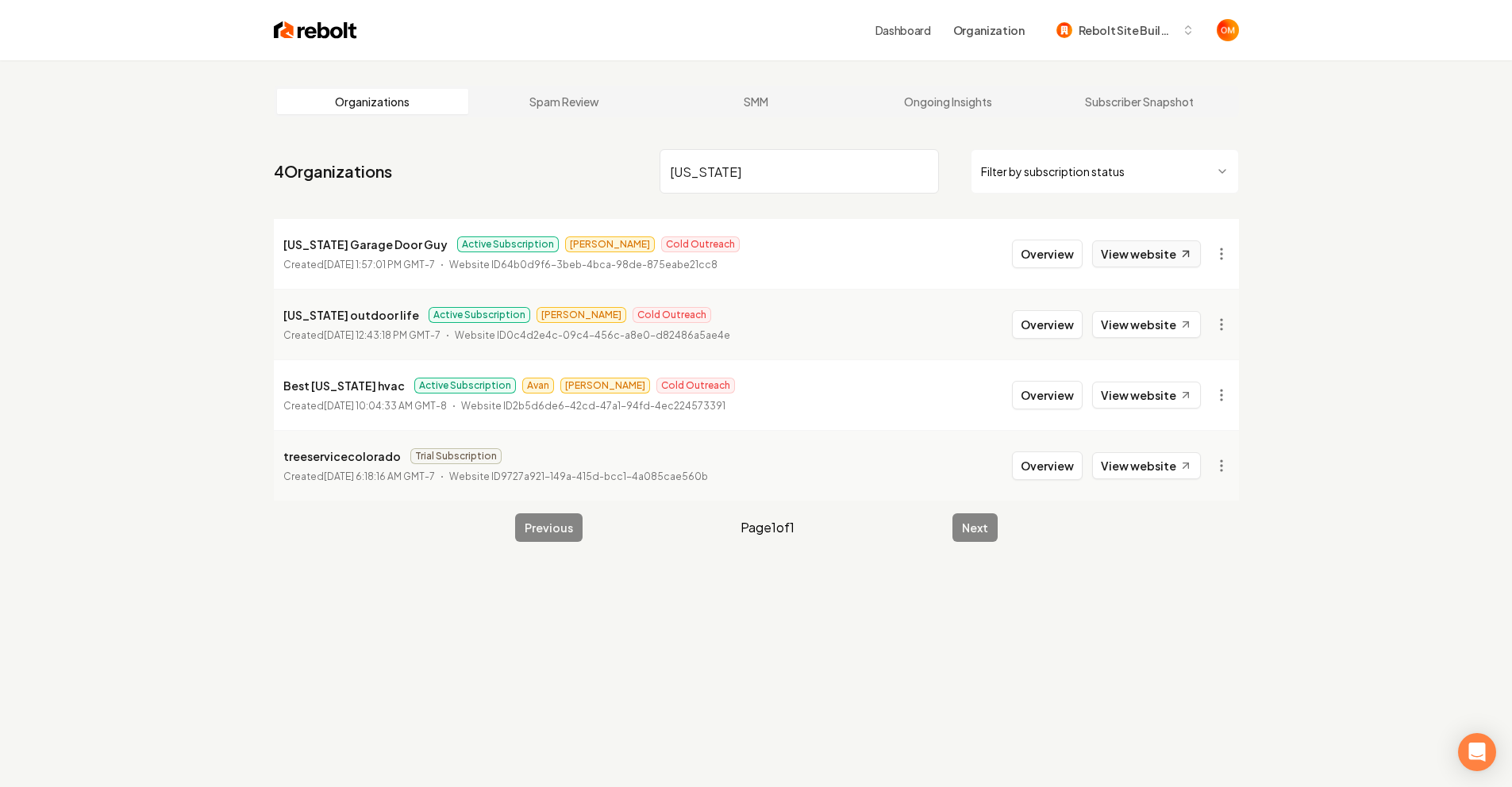
type input "[US_STATE]"
click at [1166, 264] on link "View website" at bounding box center [1147, 254] width 109 height 27
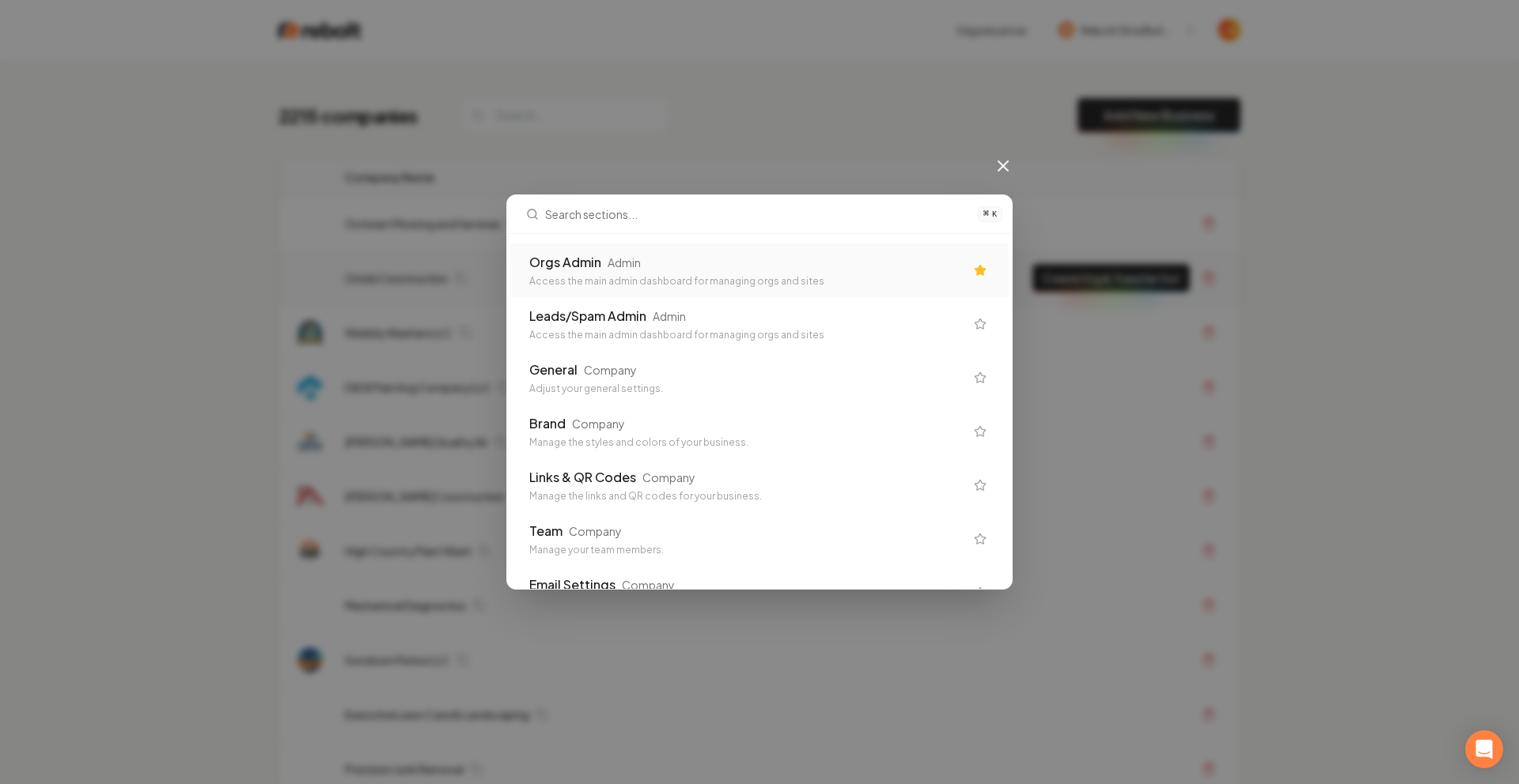
click at [710, 267] on div "Orgs Admin Admin" at bounding box center [746, 263] width 435 height 19
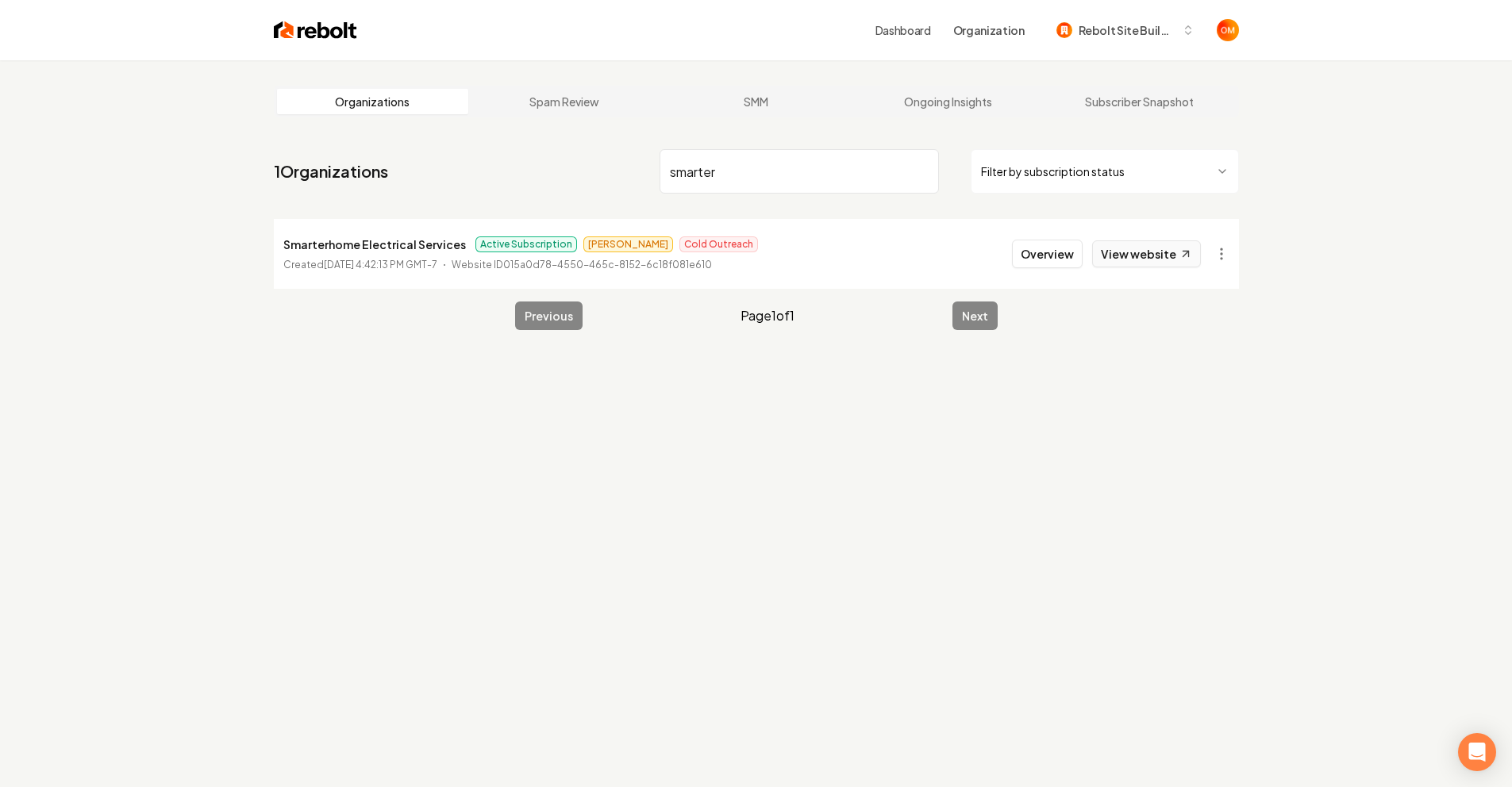
type input "smarter"
click at [1163, 250] on link "View website" at bounding box center [1147, 254] width 109 height 27
